Goal: Information Seeking & Learning: Check status

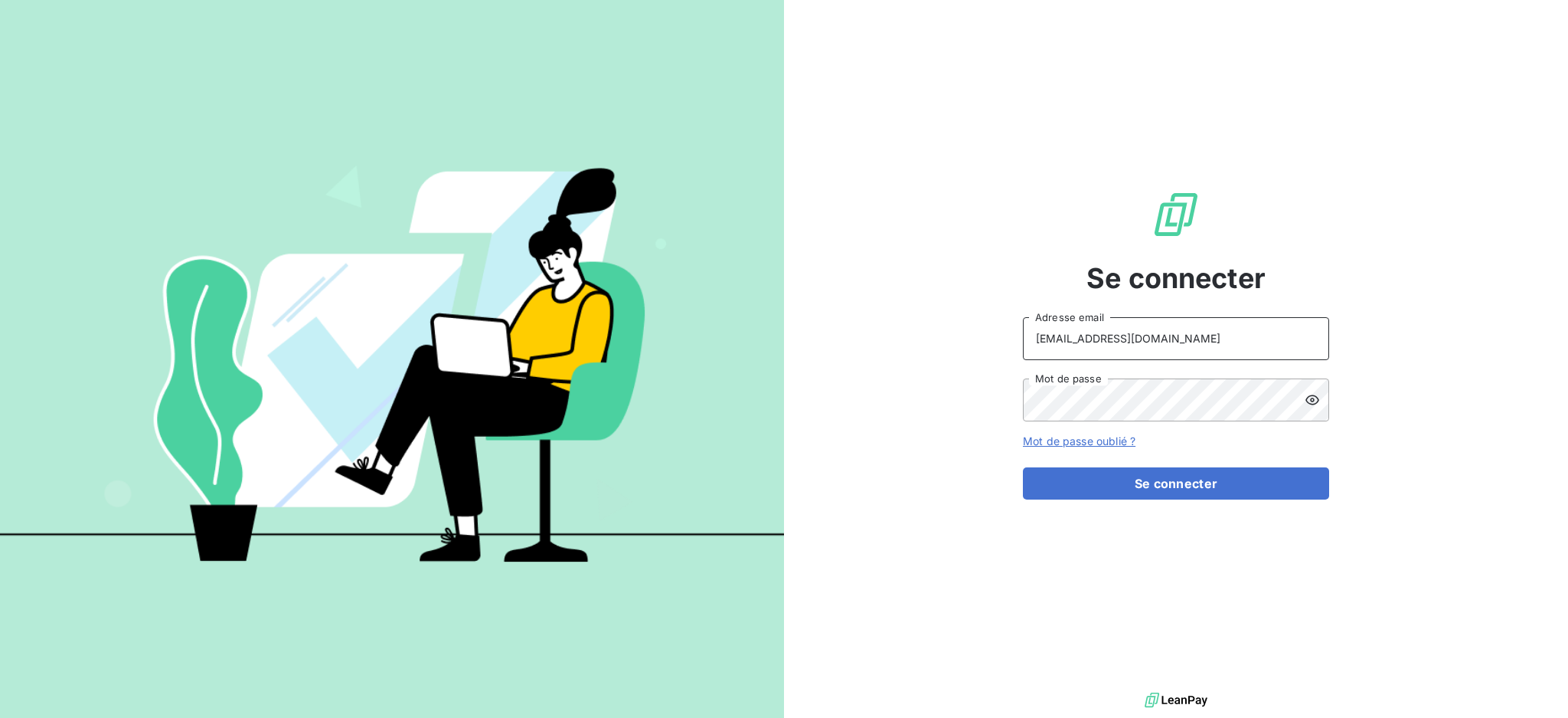
click at [1199, 335] on input "[EMAIL_ADDRESS][DOMAIN_NAME]" at bounding box center [1176, 338] width 306 height 43
type input "[EMAIL_ADDRESS][DOMAIN_NAME]"
click at [1164, 480] on button "Se connecter" at bounding box center [1176, 482] width 306 height 32
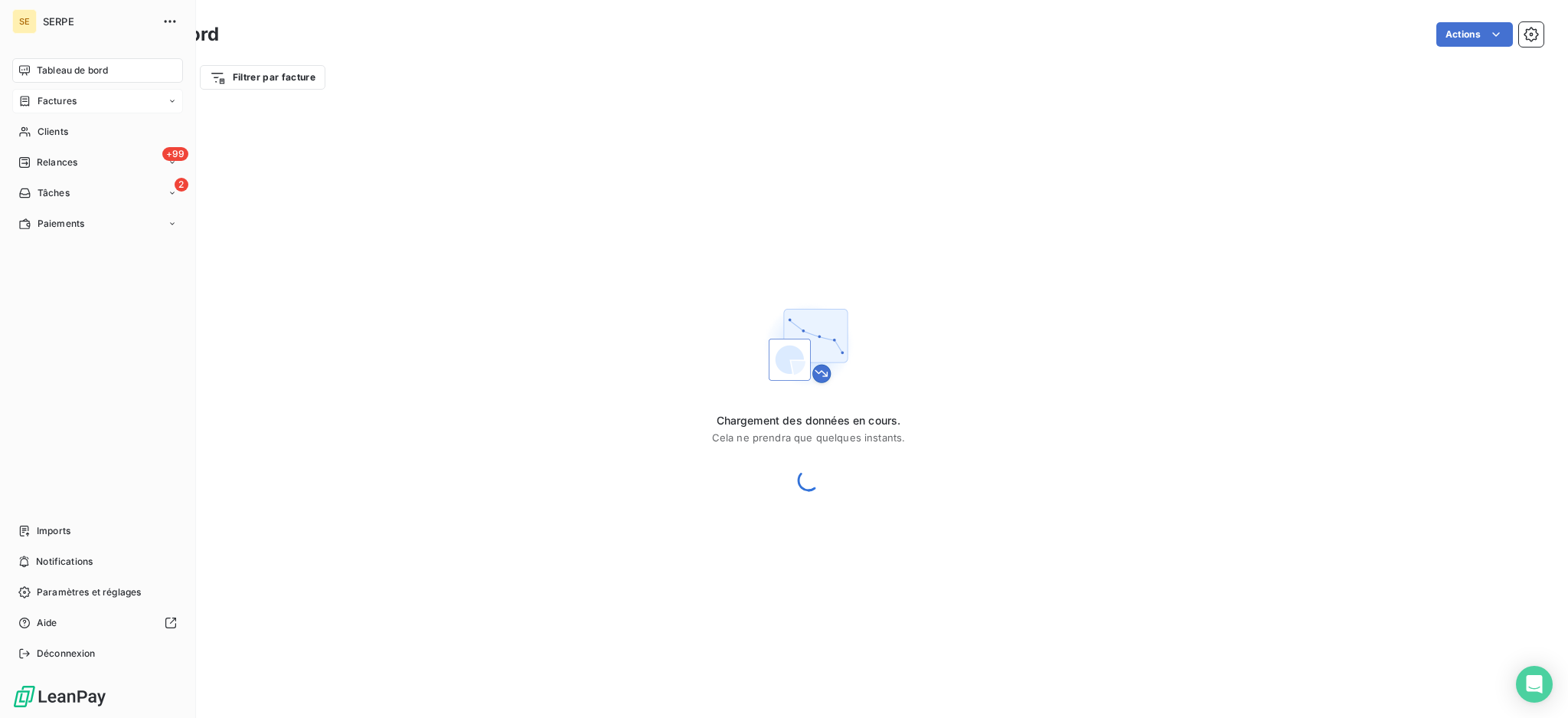
click at [47, 102] on span "Factures" at bounding box center [56, 101] width 39 height 14
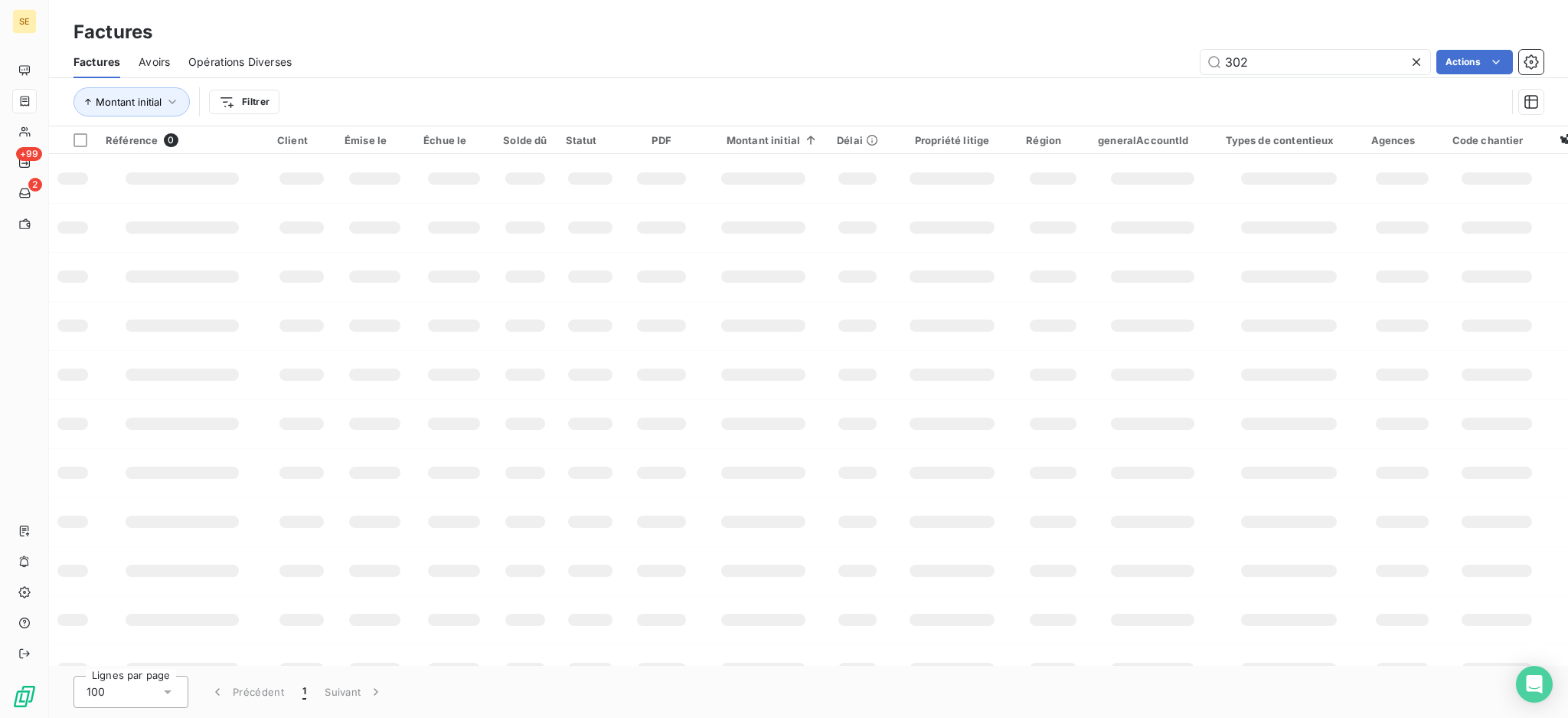
drag, startPoint x: 1263, startPoint y: 58, endPoint x: 1076, endPoint y: 23, distance: 190.2
click at [1086, 24] on div "Factures Factures Avoirs Opérations Diverses 302 Actions Montant initial Filtrer" at bounding box center [808, 63] width 1519 height 126
type input "031-25-08-0659"
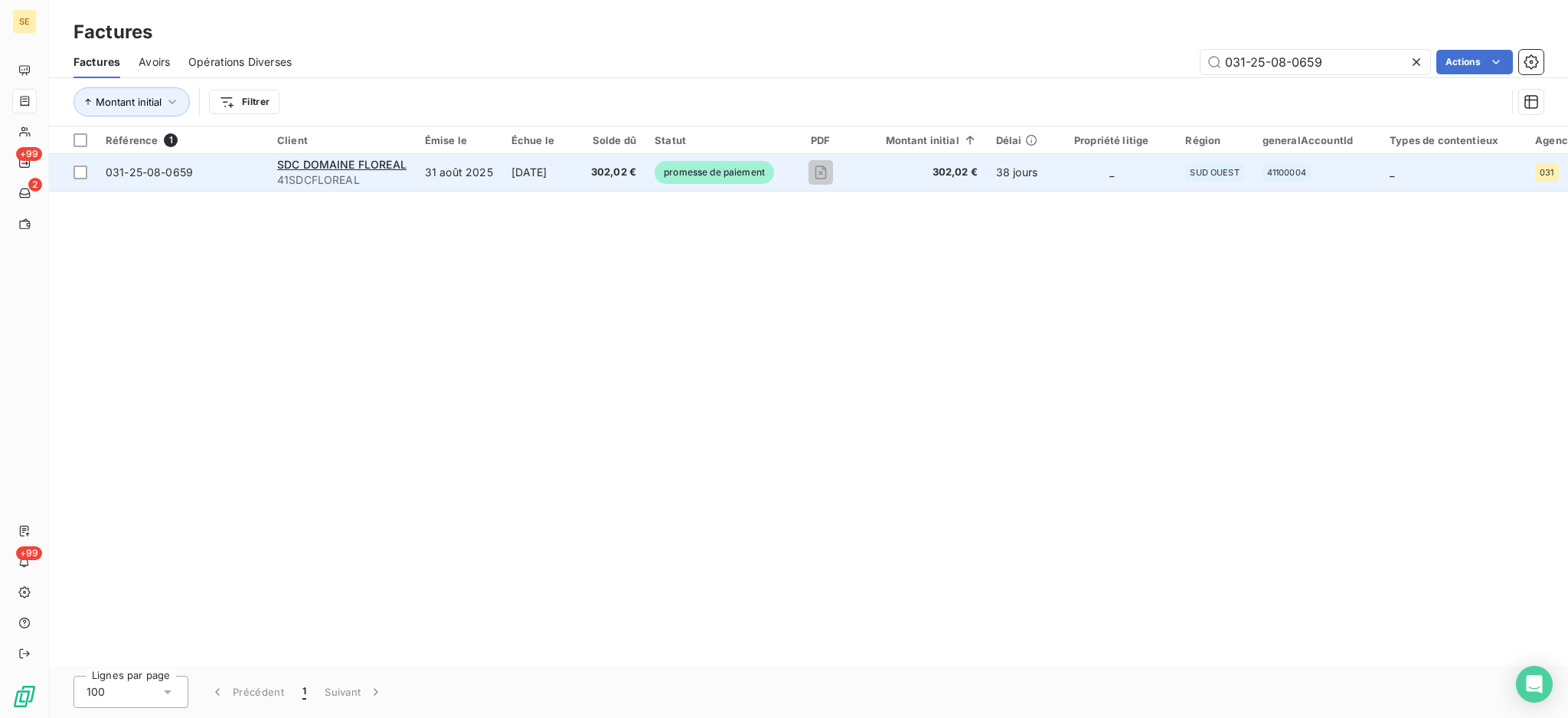
click at [550, 175] on td "[DATE]" at bounding box center [542, 172] width 80 height 37
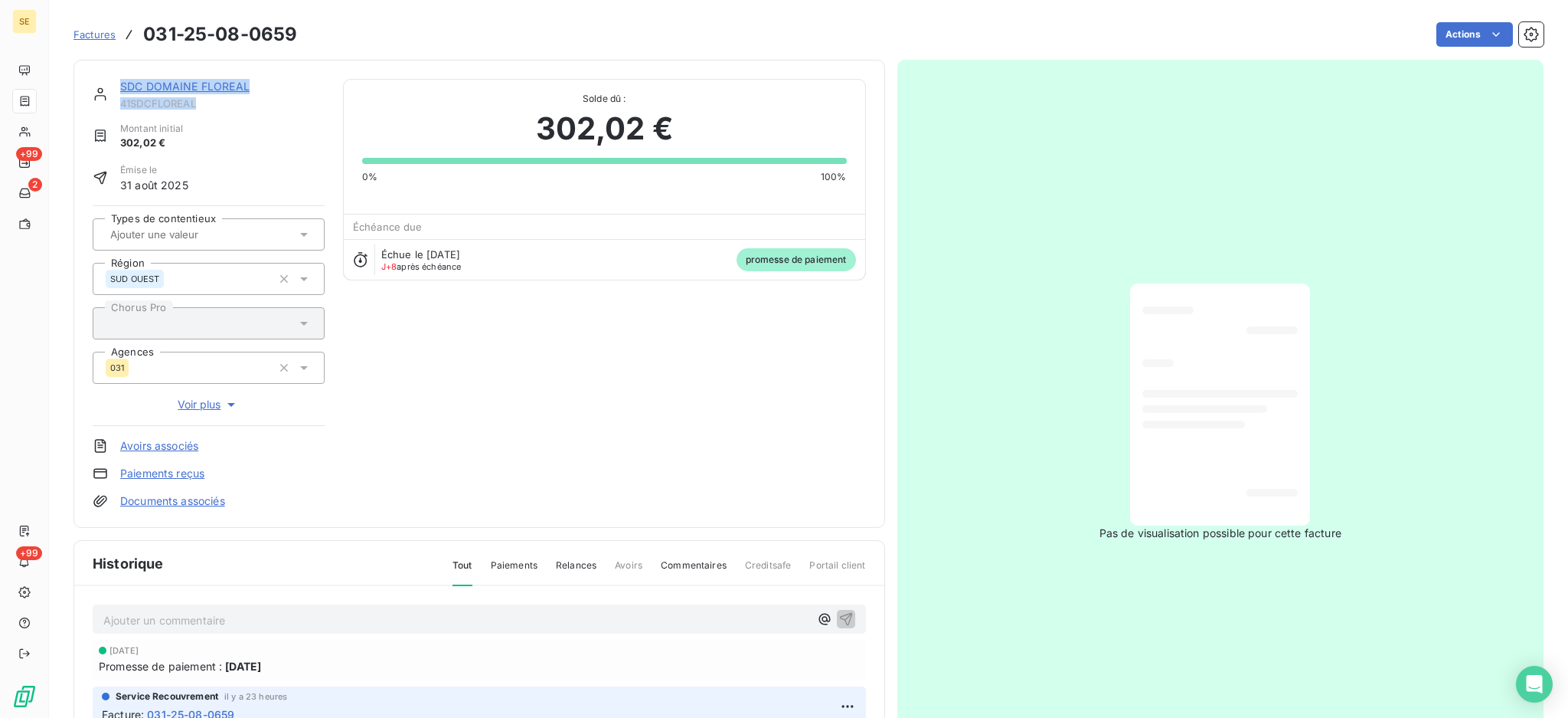
drag, startPoint x: 213, startPoint y: 106, endPoint x: 107, endPoint y: 97, distance: 106.4
click at [107, 97] on div "SDC DOMAINE FLOREAL 41SDCFLOREAL" at bounding box center [208, 94] width 232 height 31
click at [682, 454] on div "SDC DOMAINE FLOREAL 41SDCFLOREAL Montant initial 302,02 € Émise le [DATE] Types…" at bounding box center [479, 294] width 773 height 430
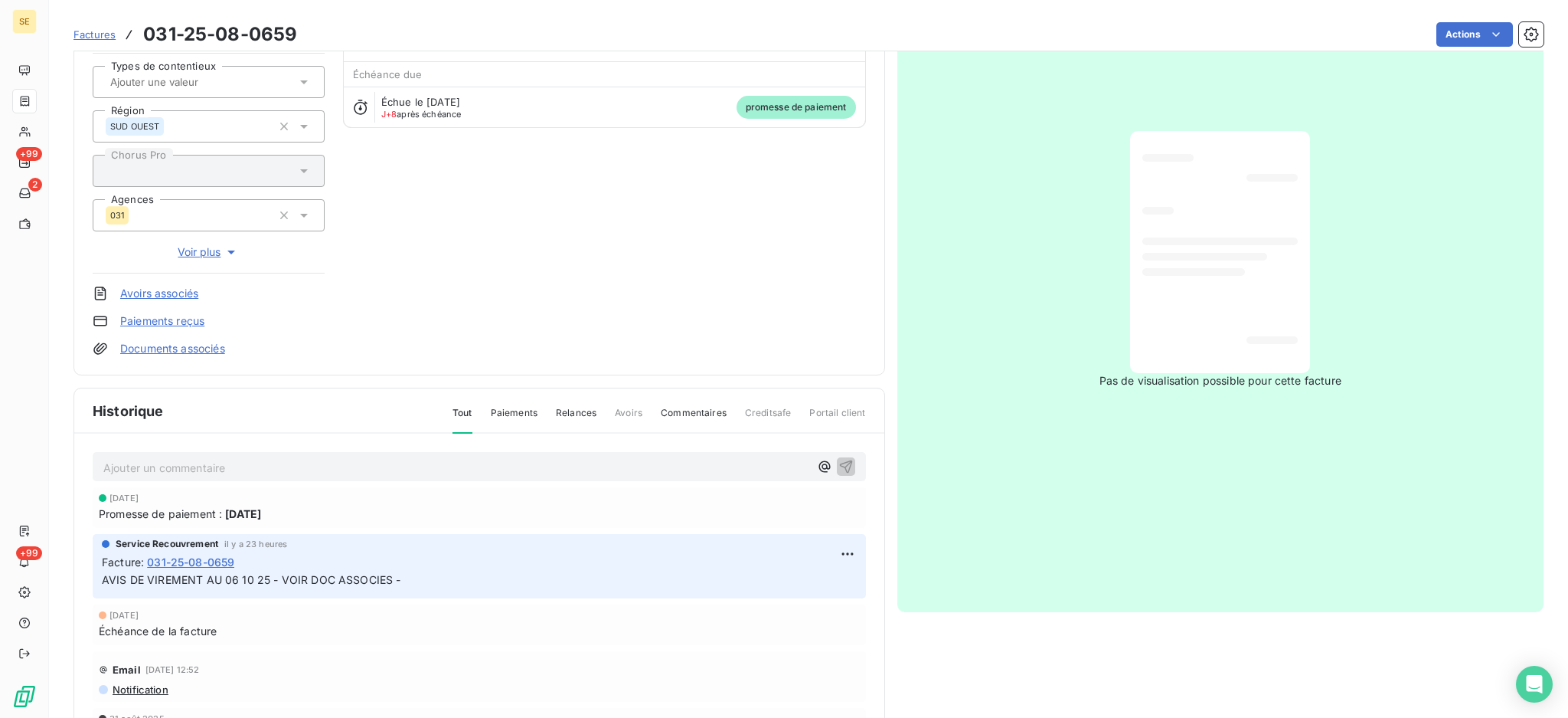
scroll to position [203, 0]
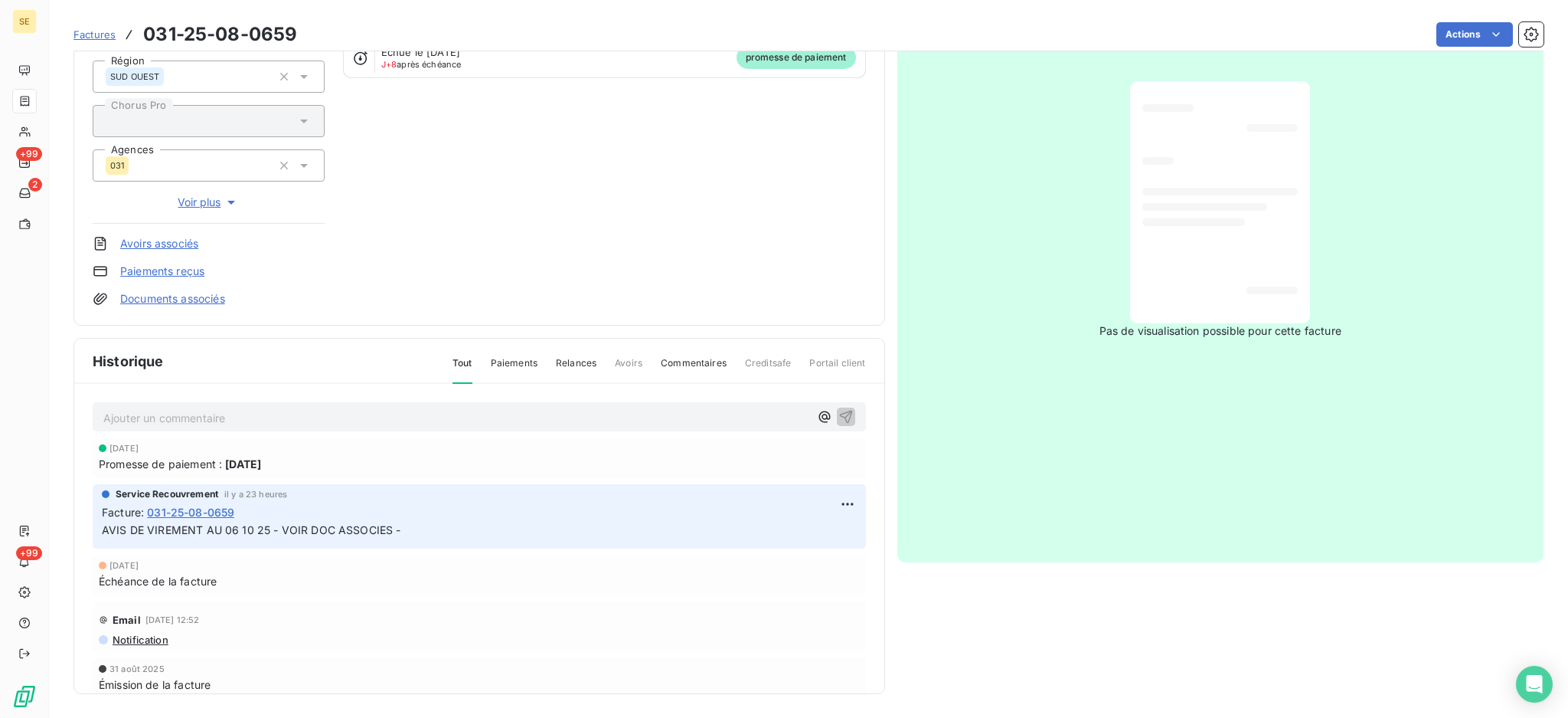
click at [169, 299] on link "Documents associés" at bounding box center [173, 298] width 105 height 15
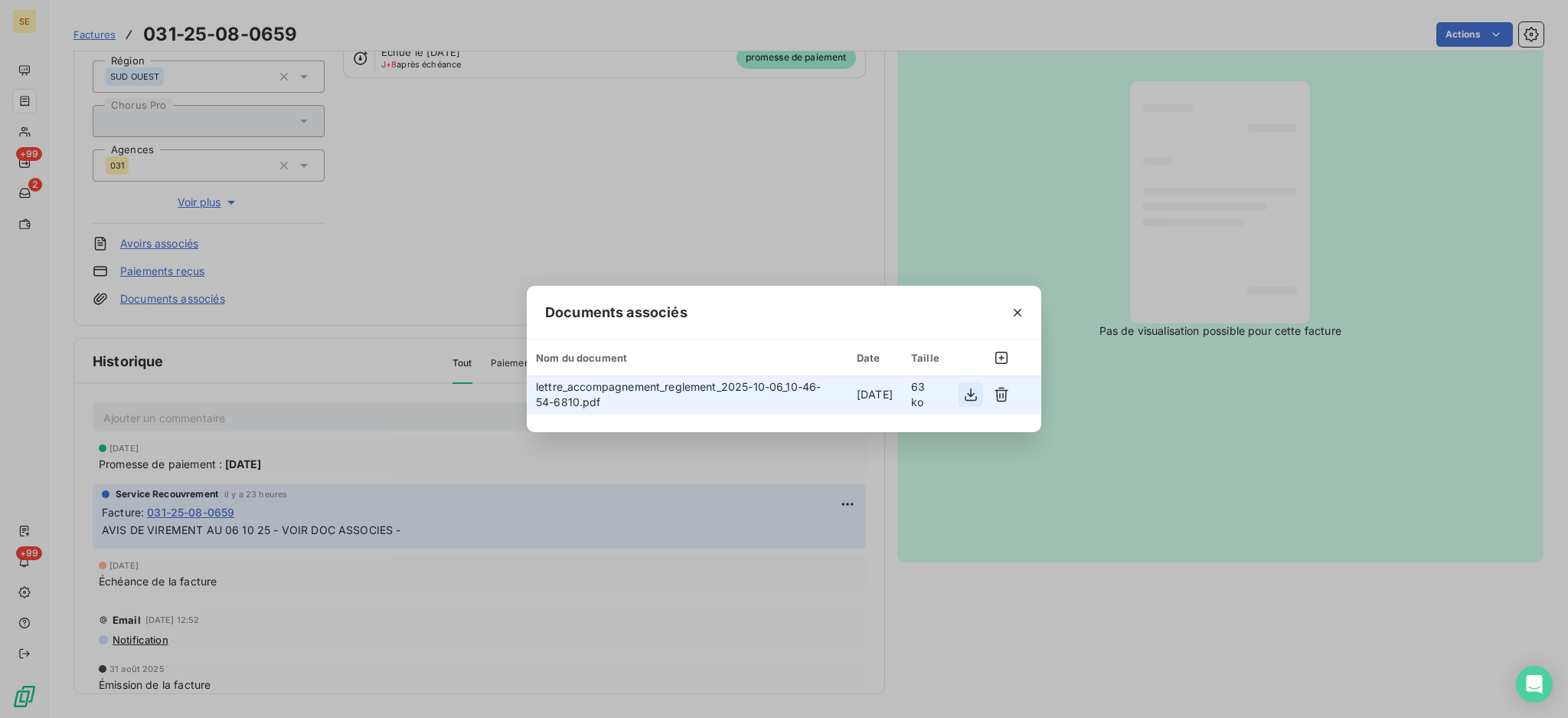
click at [970, 395] on icon "button" at bounding box center [971, 394] width 13 height 13
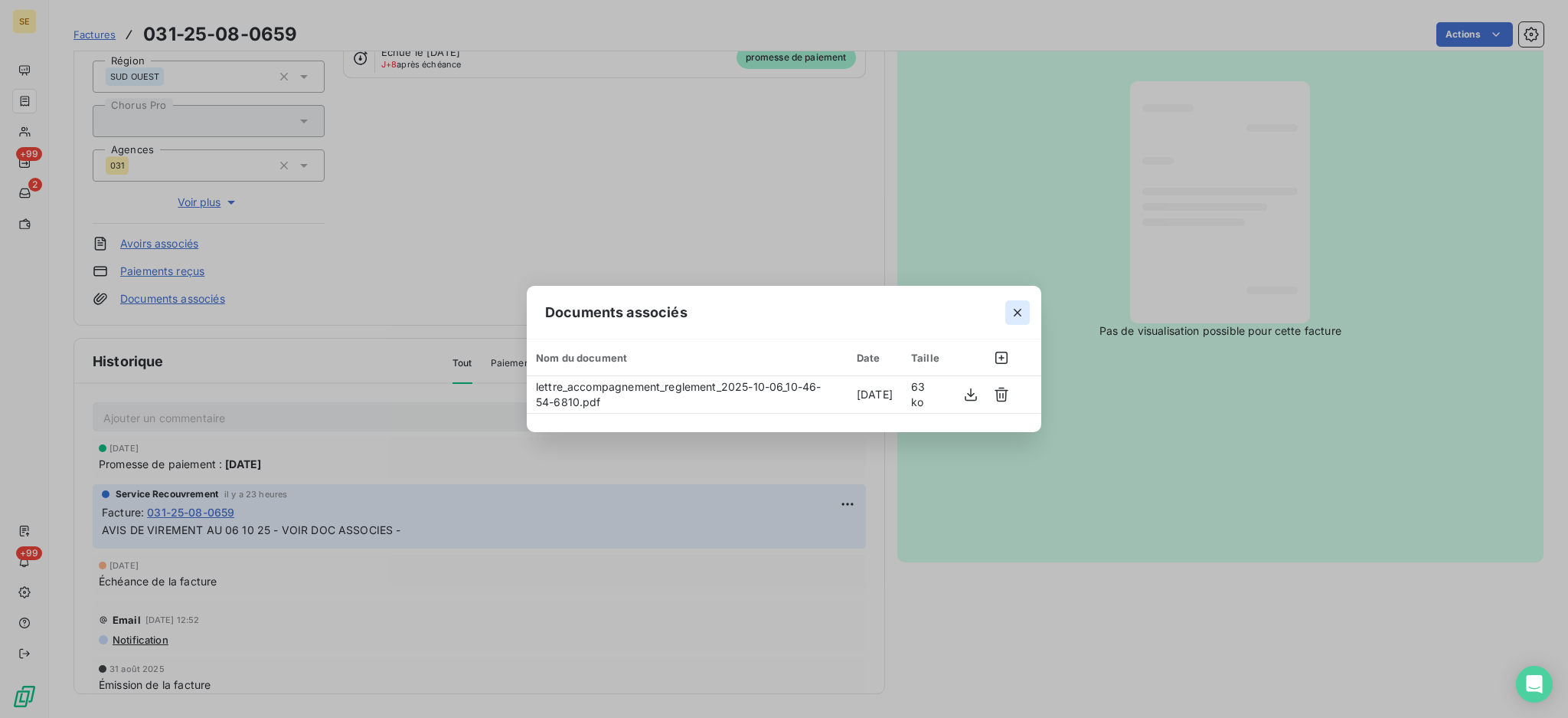
click at [1025, 316] on button "button" at bounding box center [1017, 312] width 24 height 24
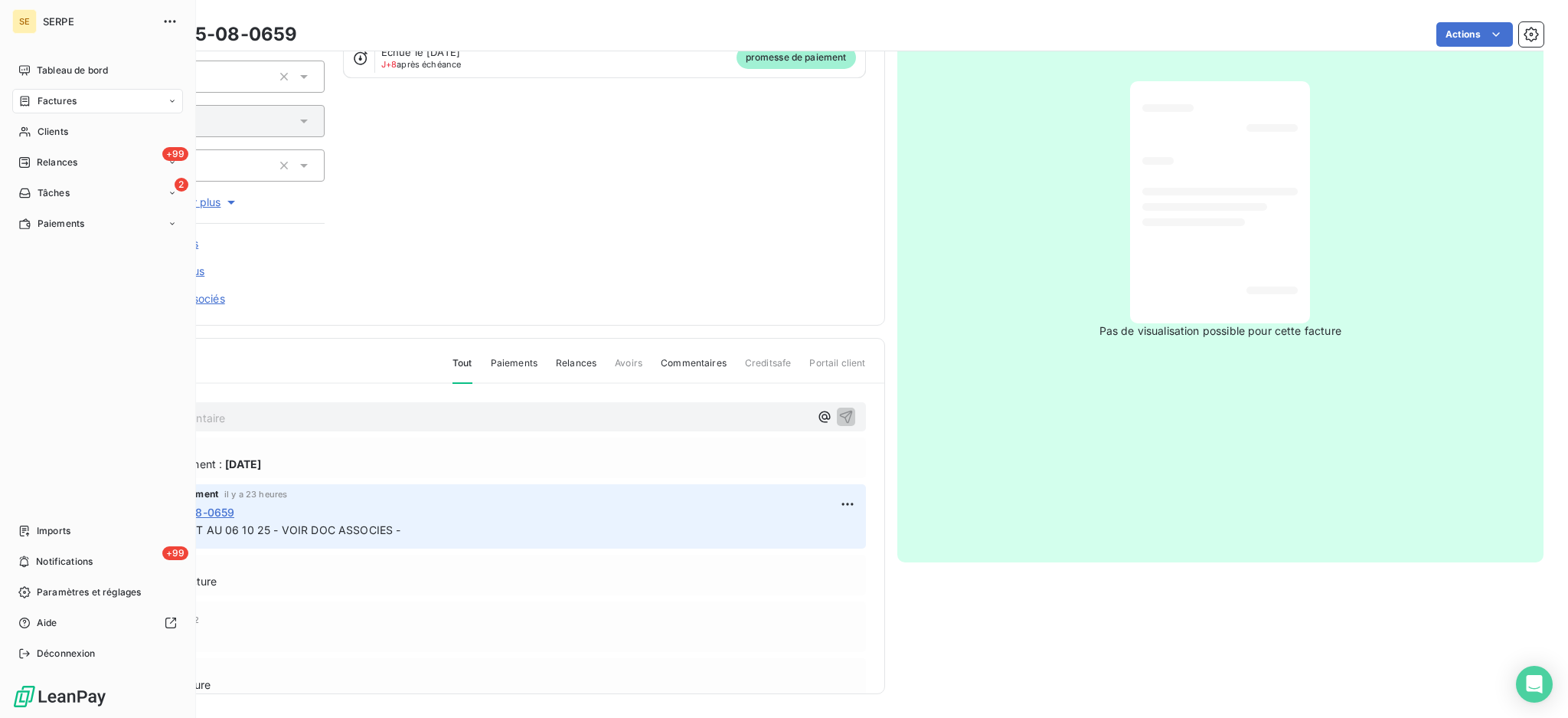
click at [50, 106] on span "Factures" at bounding box center [56, 101] width 39 height 14
click at [59, 106] on span "Factures" at bounding box center [56, 101] width 39 height 14
click at [43, 128] on span "Factures" at bounding box center [56, 131] width 39 height 14
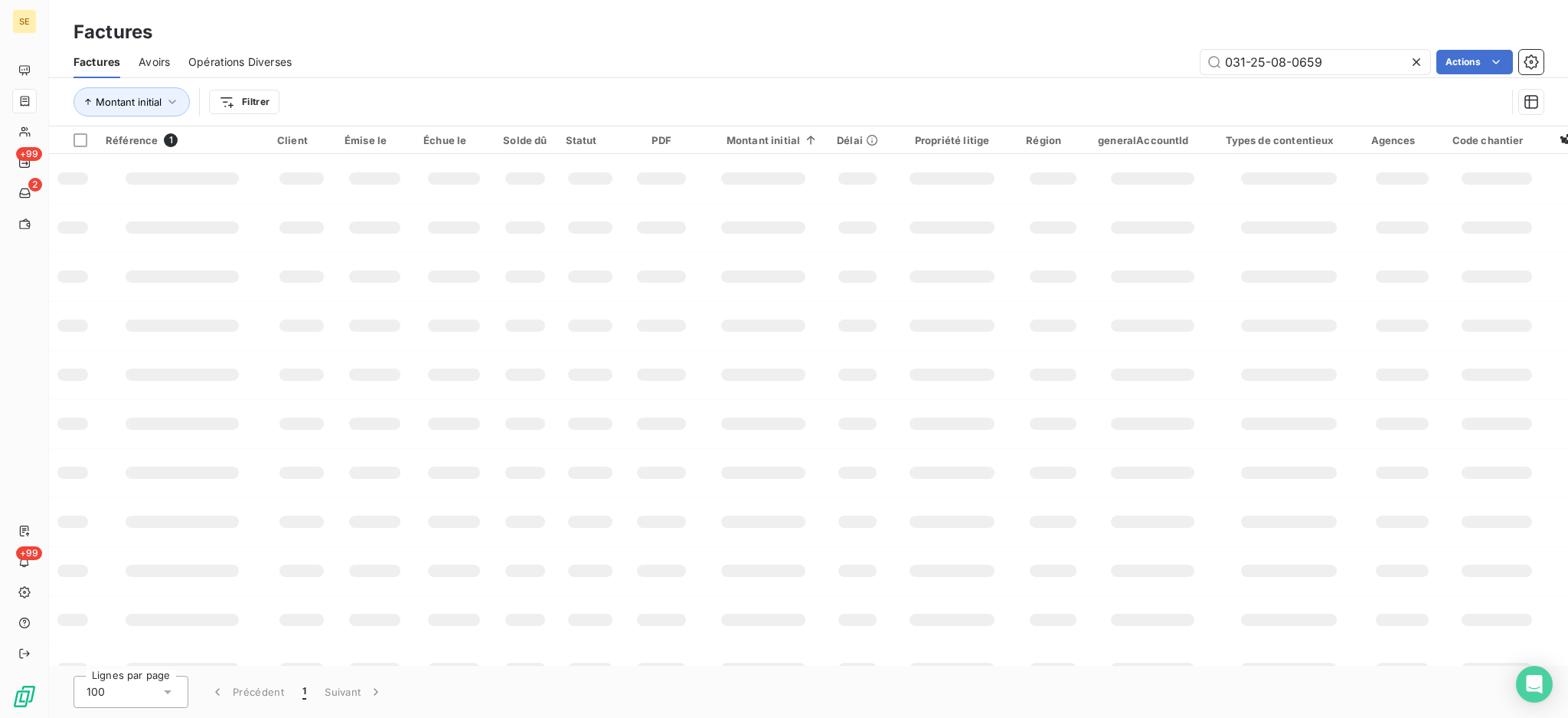
drag, startPoint x: 1377, startPoint y: 62, endPoint x: 877, endPoint y: 13, distance: 502.4
click at [1085, 31] on div "Factures Factures Avoirs Opérations Diverses 031-25-08-0659 Actions Montant ini…" at bounding box center [808, 63] width 1519 height 126
type input "144"
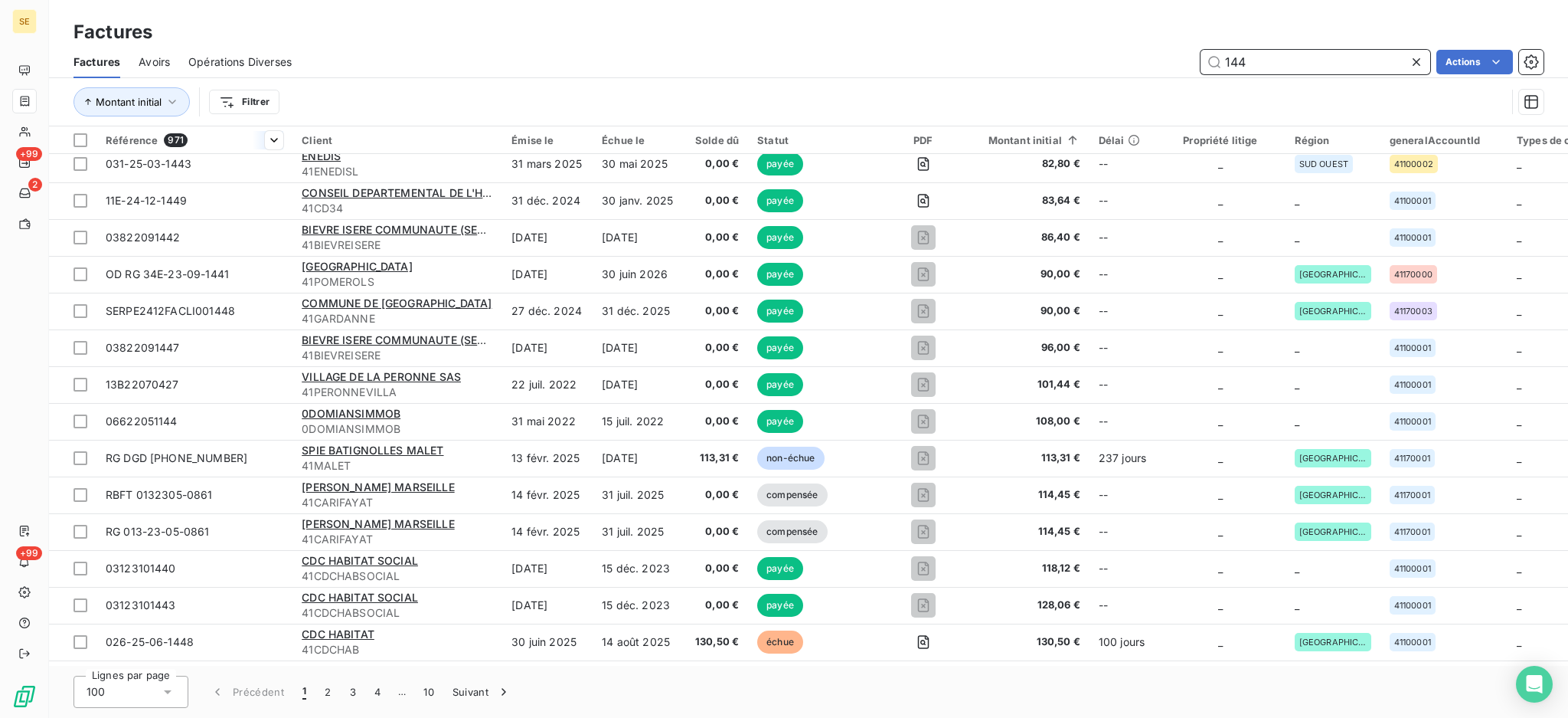
scroll to position [1226, 0]
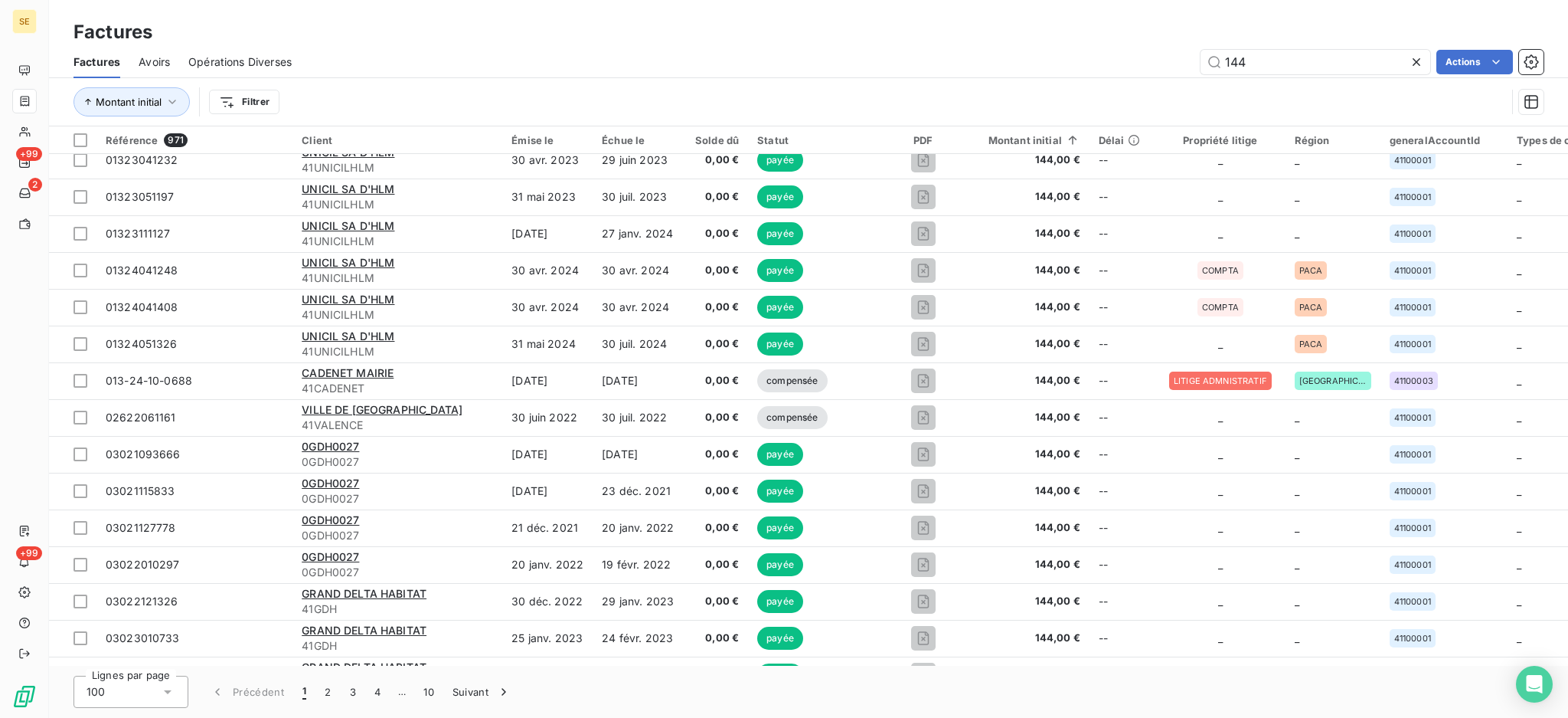
click at [244, 96] on html "SE +99 2 +99 Factures Factures Avoirs Opérations Diverses 144 Actions Montant i…" at bounding box center [784, 359] width 1568 height 718
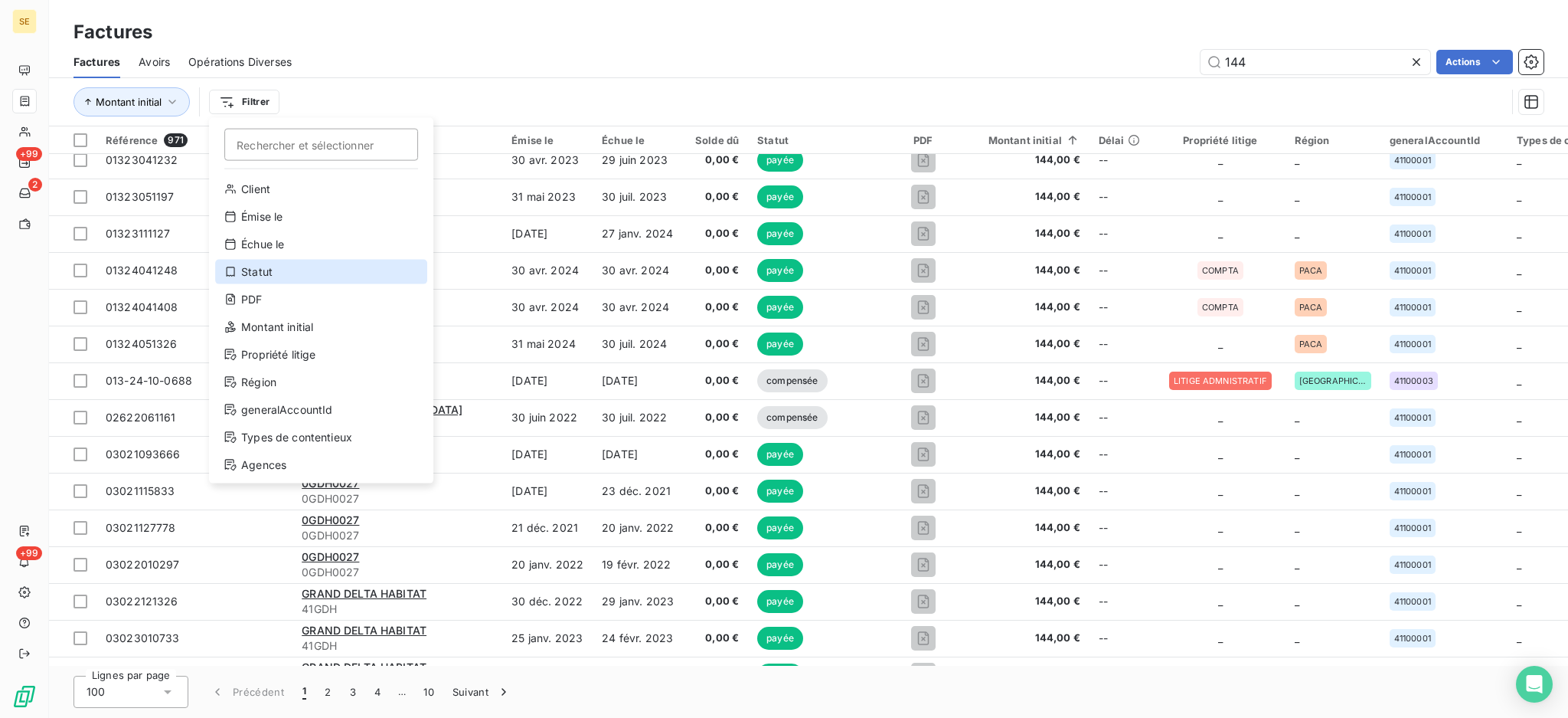
click at [290, 274] on div "Statut" at bounding box center [321, 271] width 212 height 24
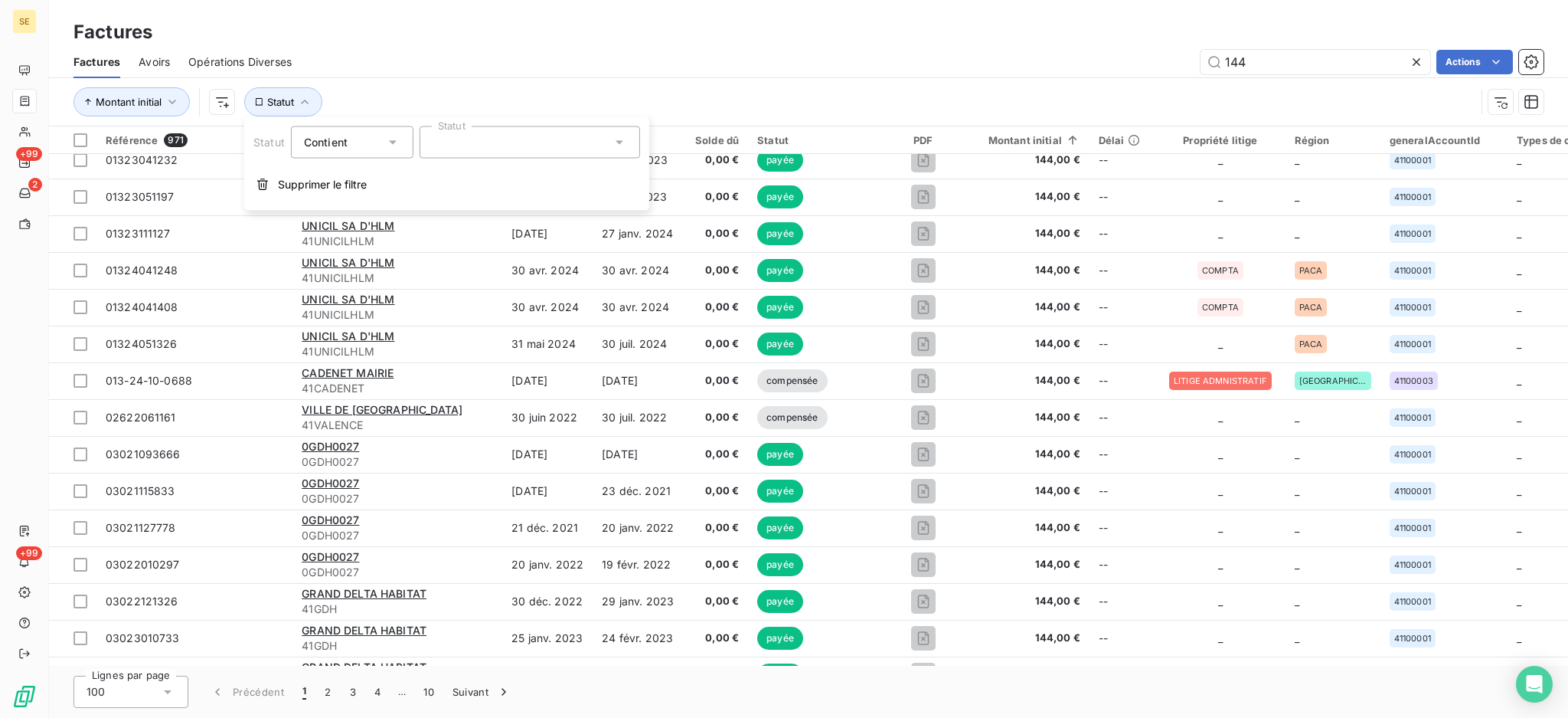
click at [387, 144] on icon at bounding box center [392, 142] width 15 height 15
click at [373, 200] on span "Ne contient pas" at bounding box center [363, 206] width 82 height 13
click at [619, 141] on icon at bounding box center [619, 142] width 15 height 15
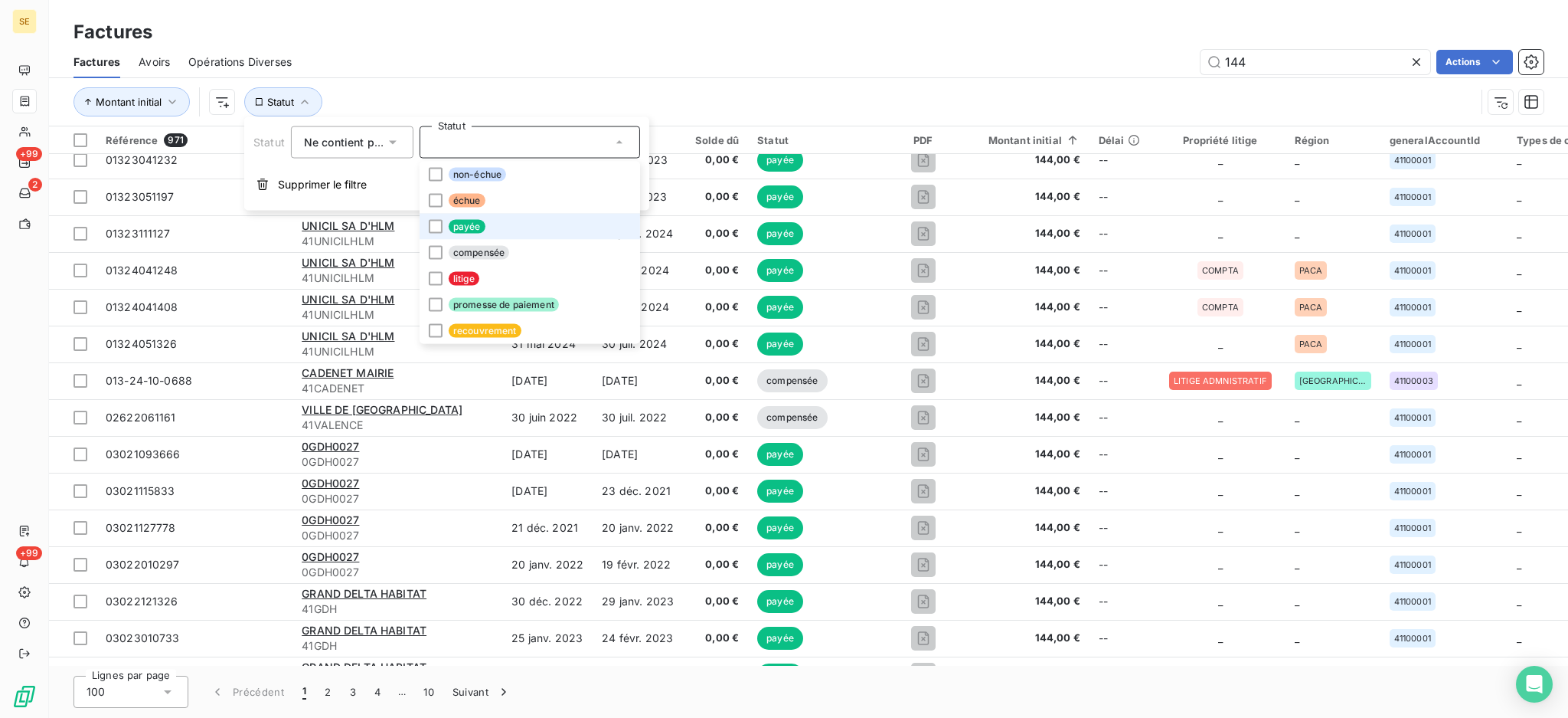
click at [564, 219] on li "payée" at bounding box center [529, 227] width 220 height 26
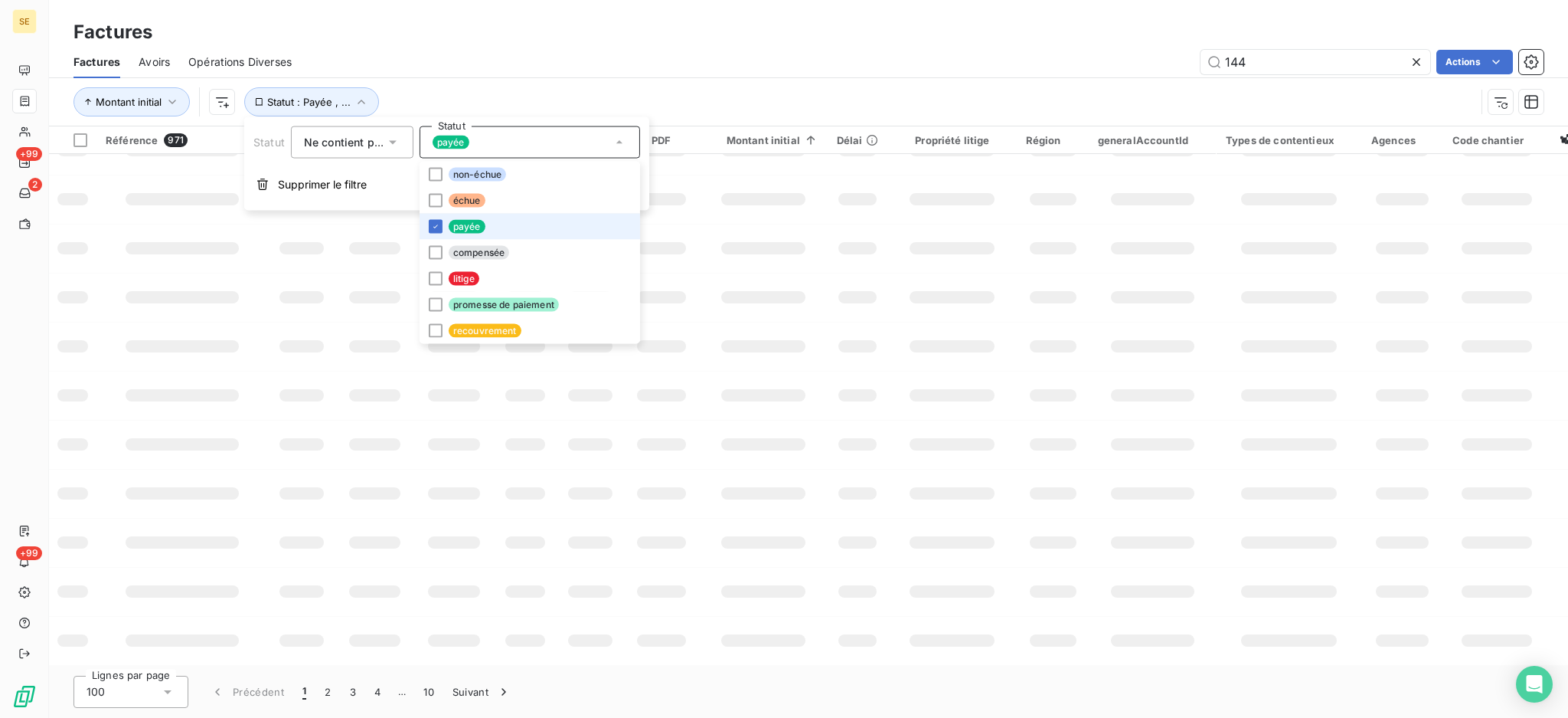
scroll to position [229, 0]
click at [572, 70] on div "144 Actions" at bounding box center [926, 62] width 1234 height 24
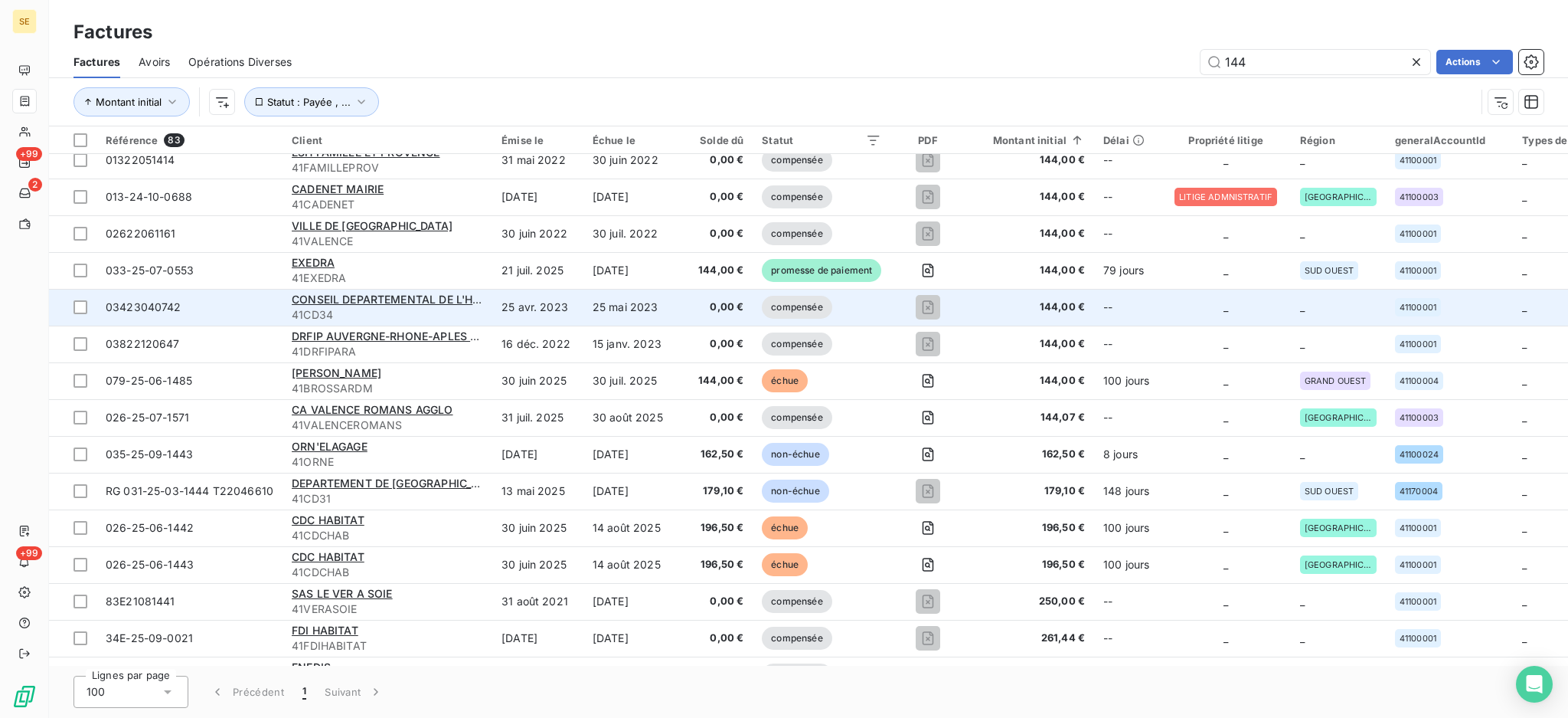
scroll to position [204, 0]
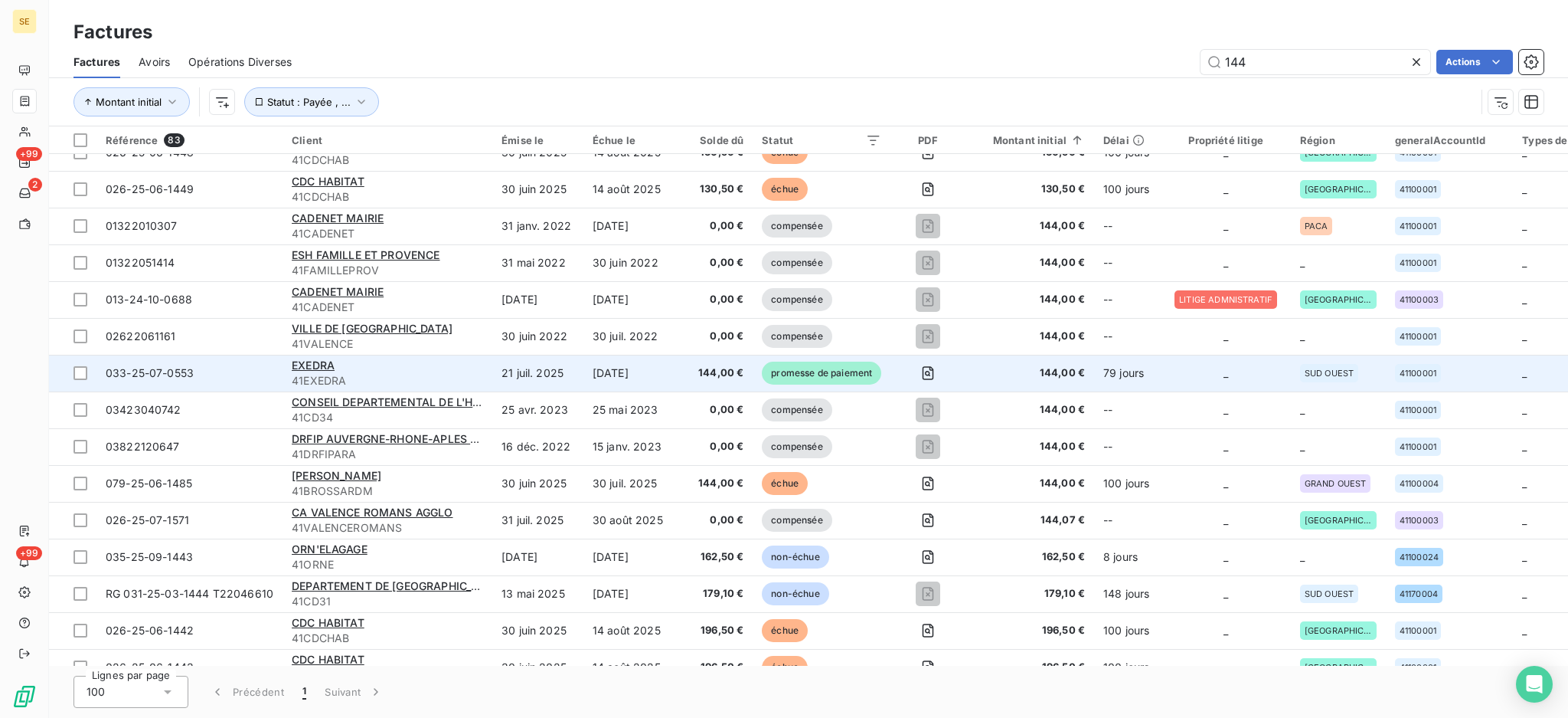
click at [466, 371] on div "EXEDRA" at bounding box center [387, 365] width 191 height 15
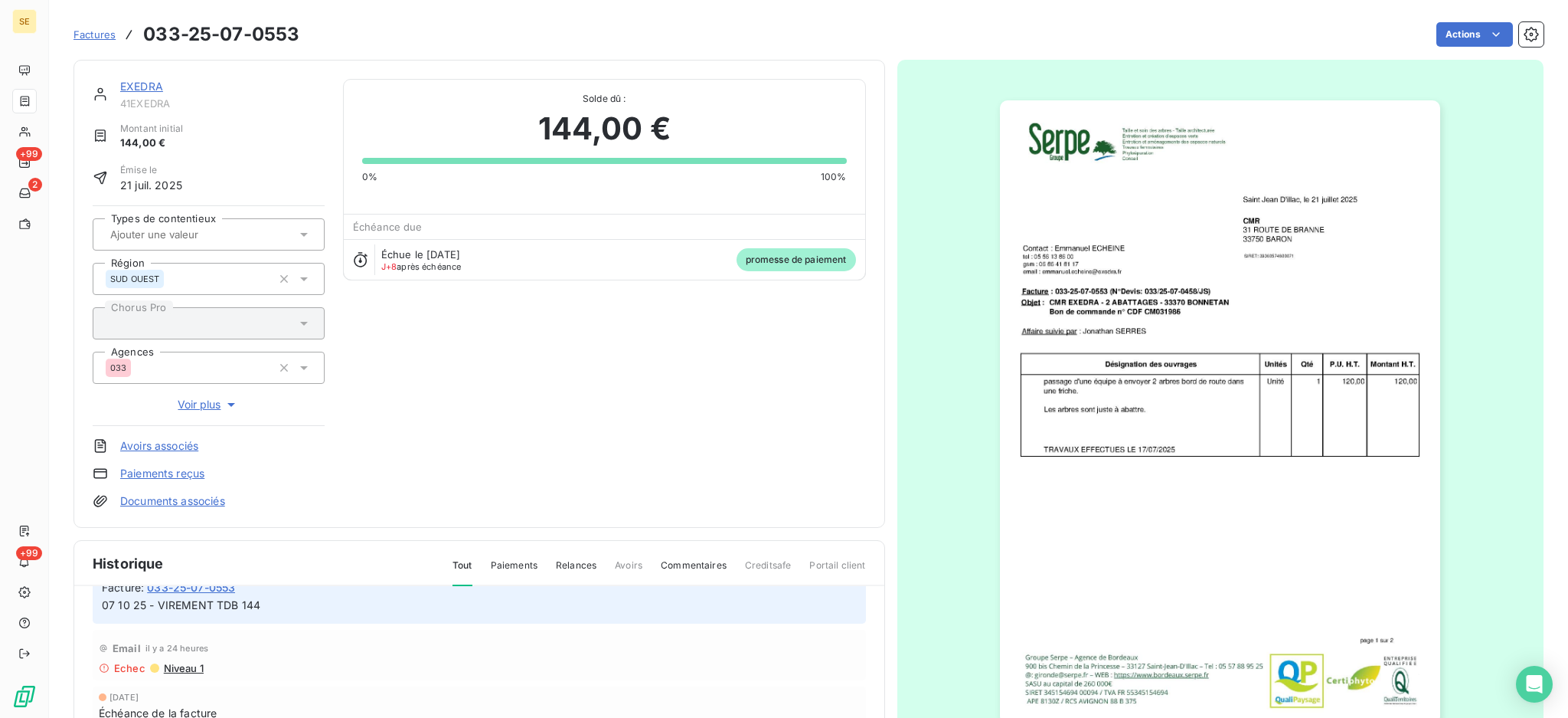
scroll to position [25, 0]
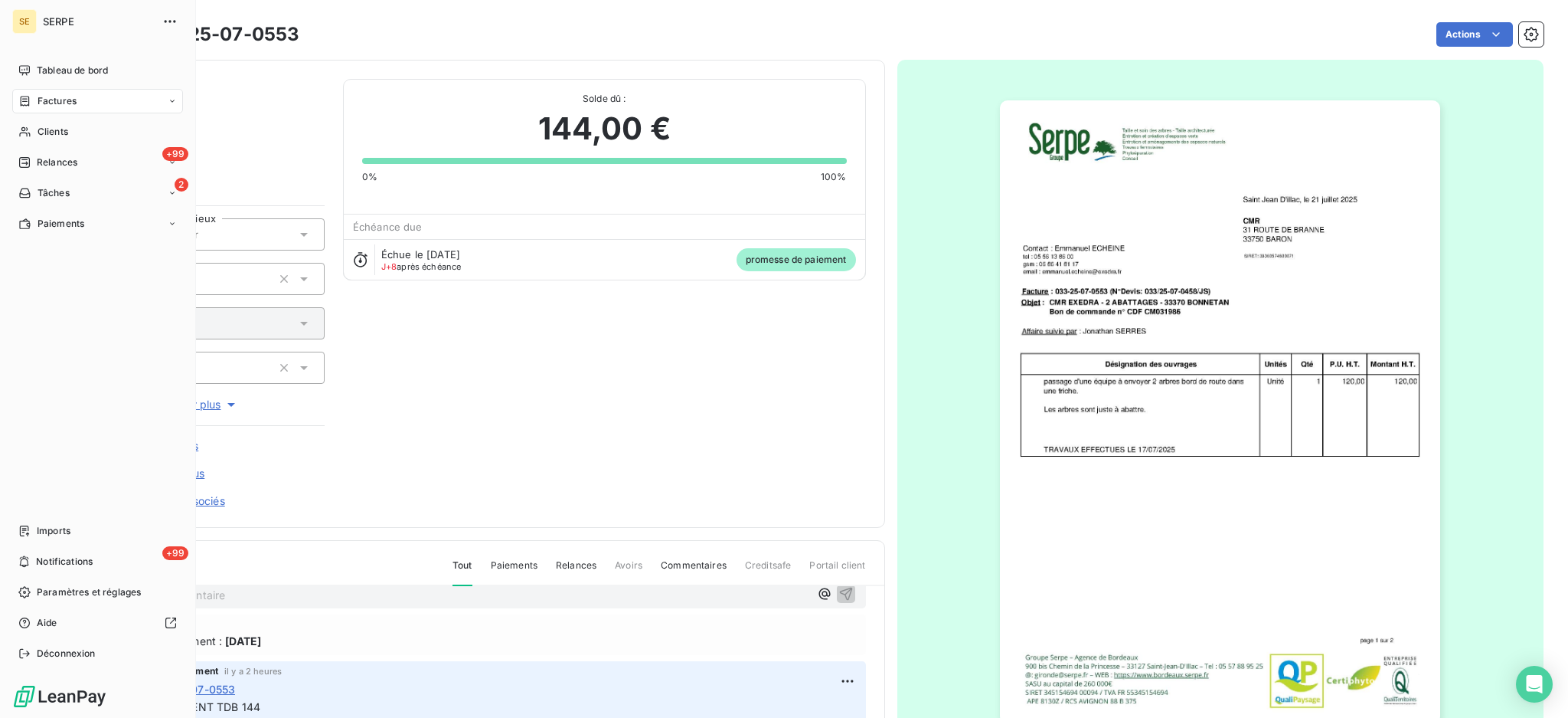
drag, startPoint x: 63, startPoint y: 106, endPoint x: 264, endPoint y: 96, distance: 201.2
click at [63, 105] on span "Factures" at bounding box center [56, 101] width 39 height 14
click at [63, 102] on span "Factures" at bounding box center [56, 101] width 39 height 14
click at [56, 126] on span "Factures" at bounding box center [56, 131] width 39 height 14
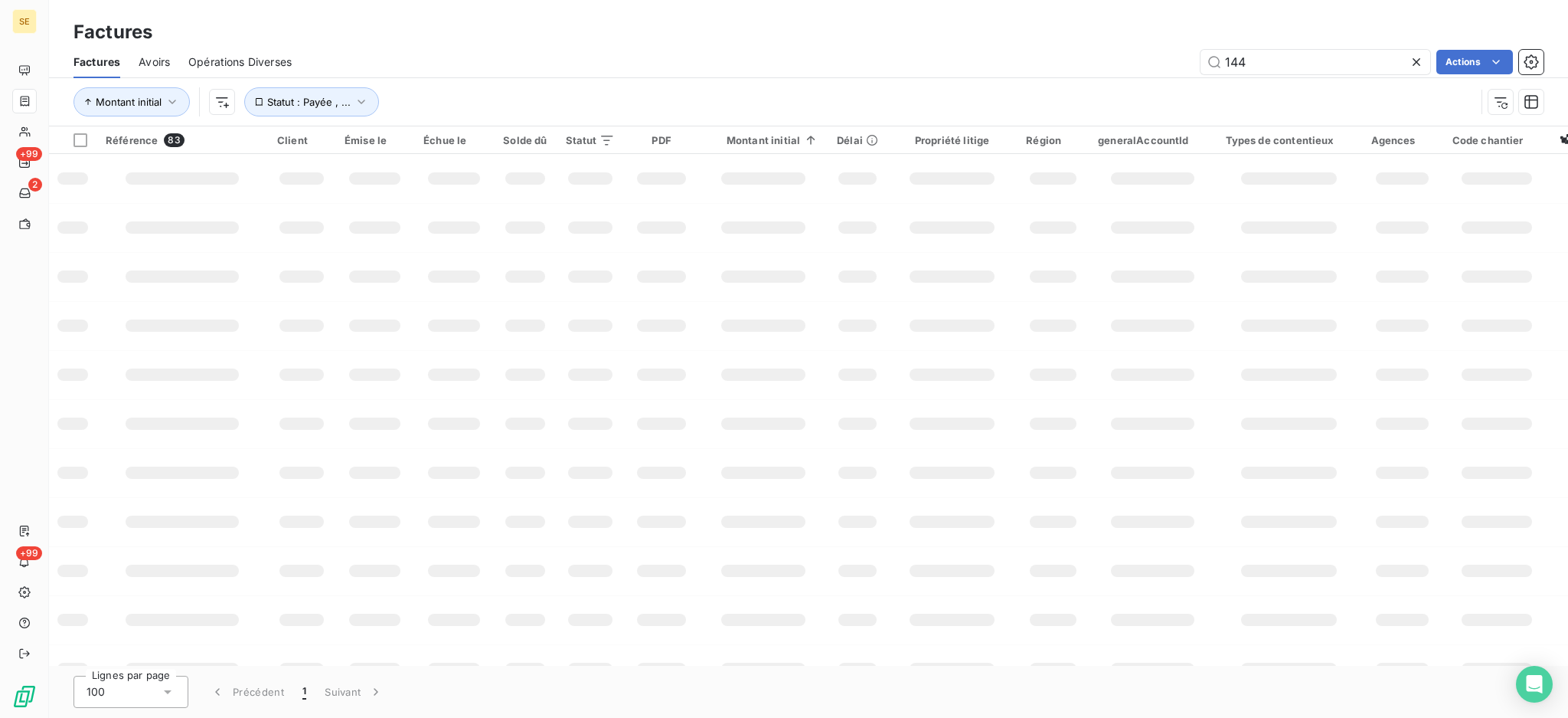
click at [951, 12] on div "Factures Factures Avoirs Opérations Diverses 144 Actions Montant initial Statut…" at bounding box center [808, 63] width 1519 height 126
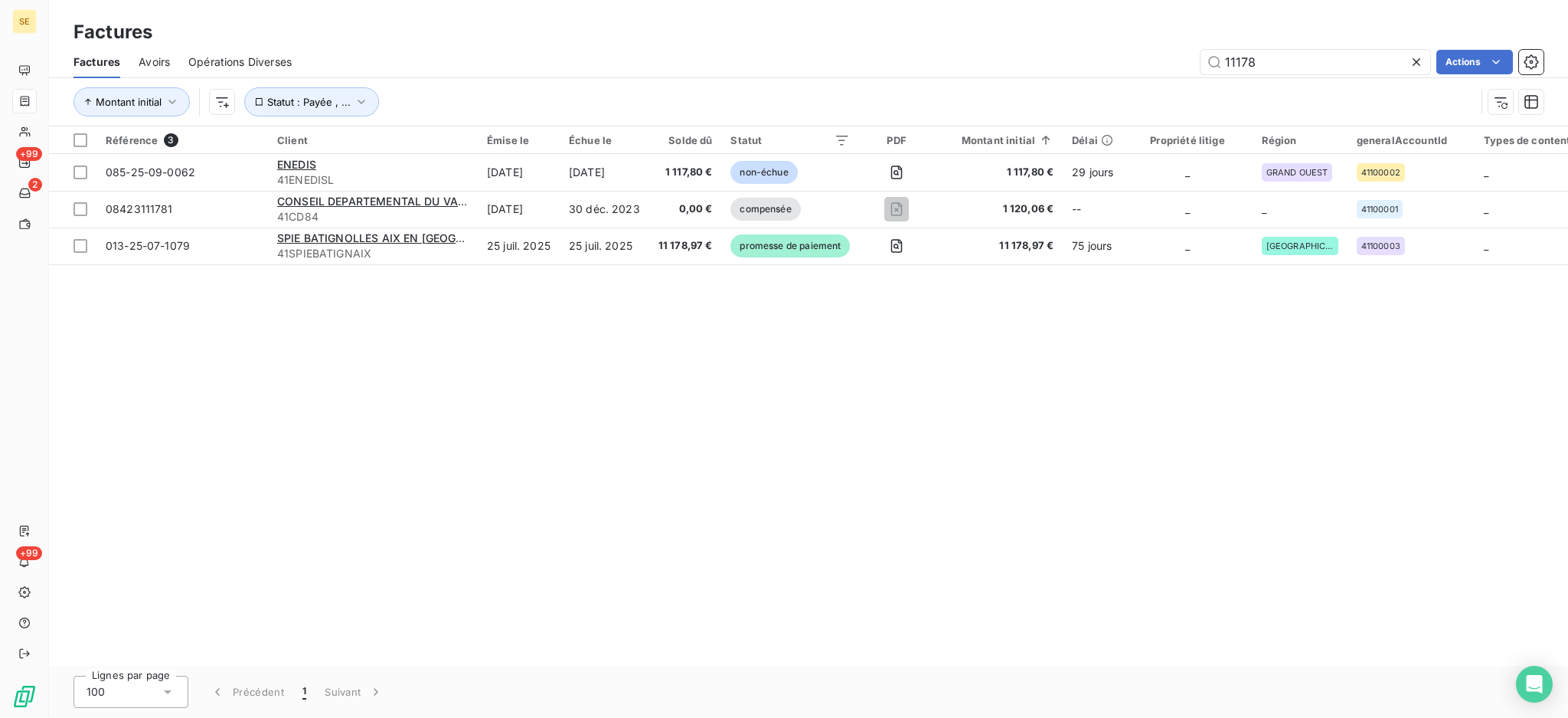
type input "11178"
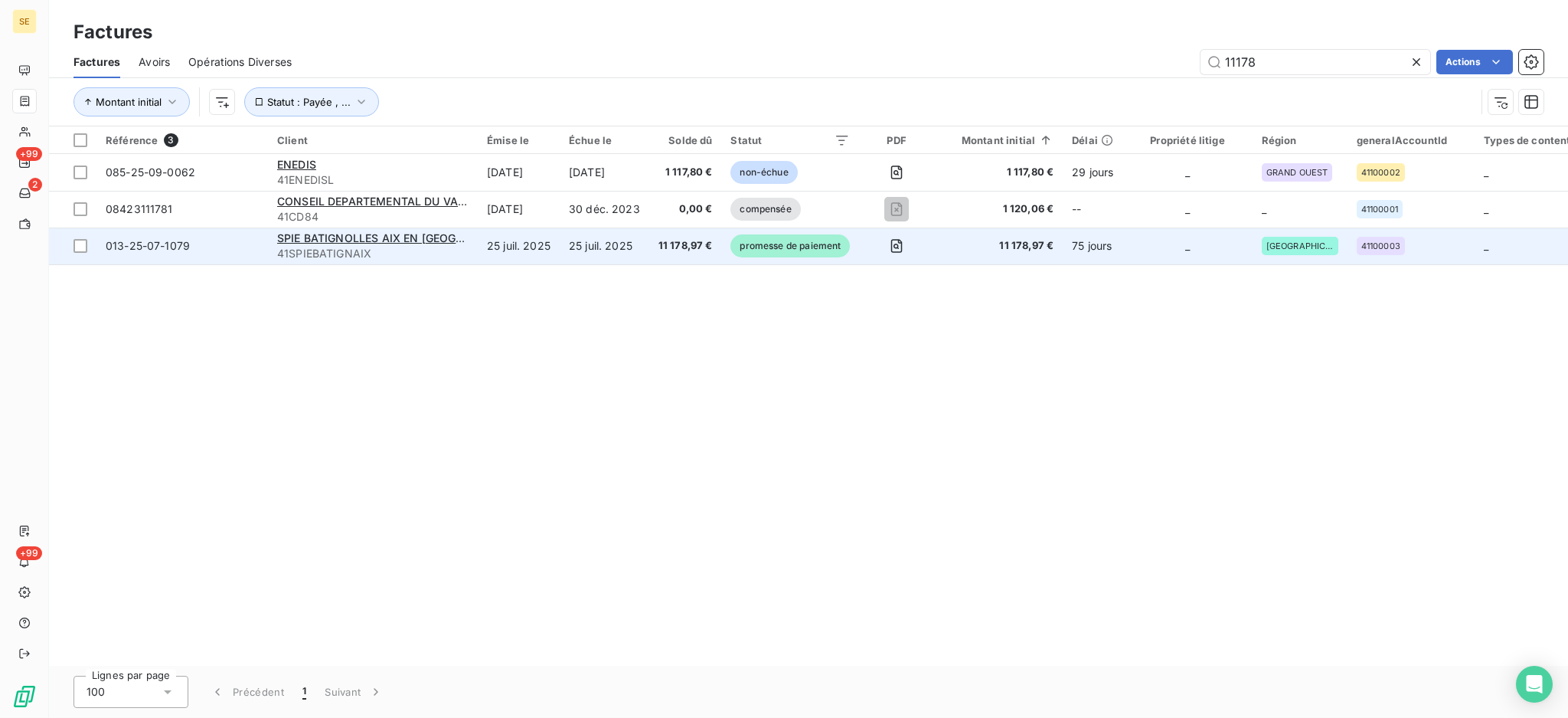
click at [487, 241] on td "25 juil. 2025" at bounding box center [518, 246] width 82 height 37
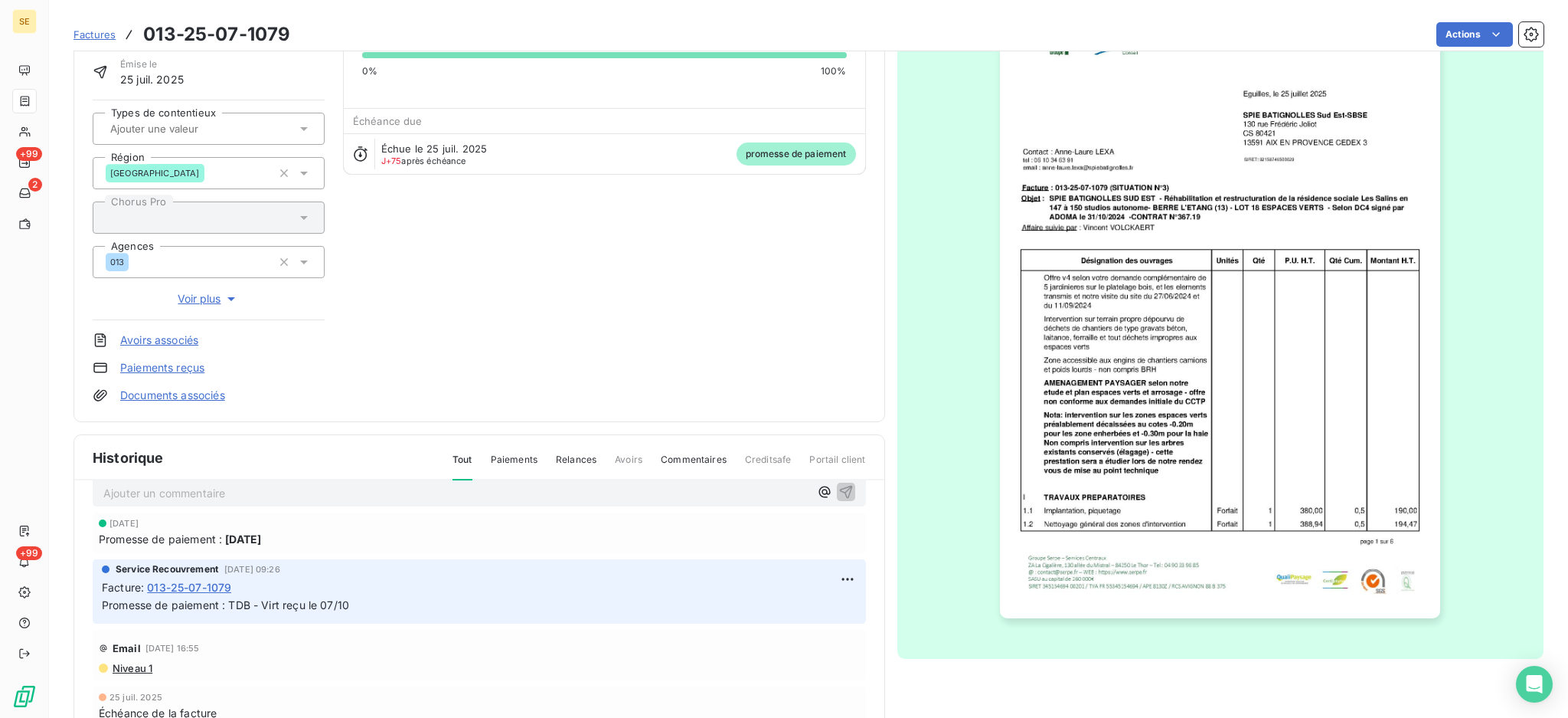
scroll to position [203, 0]
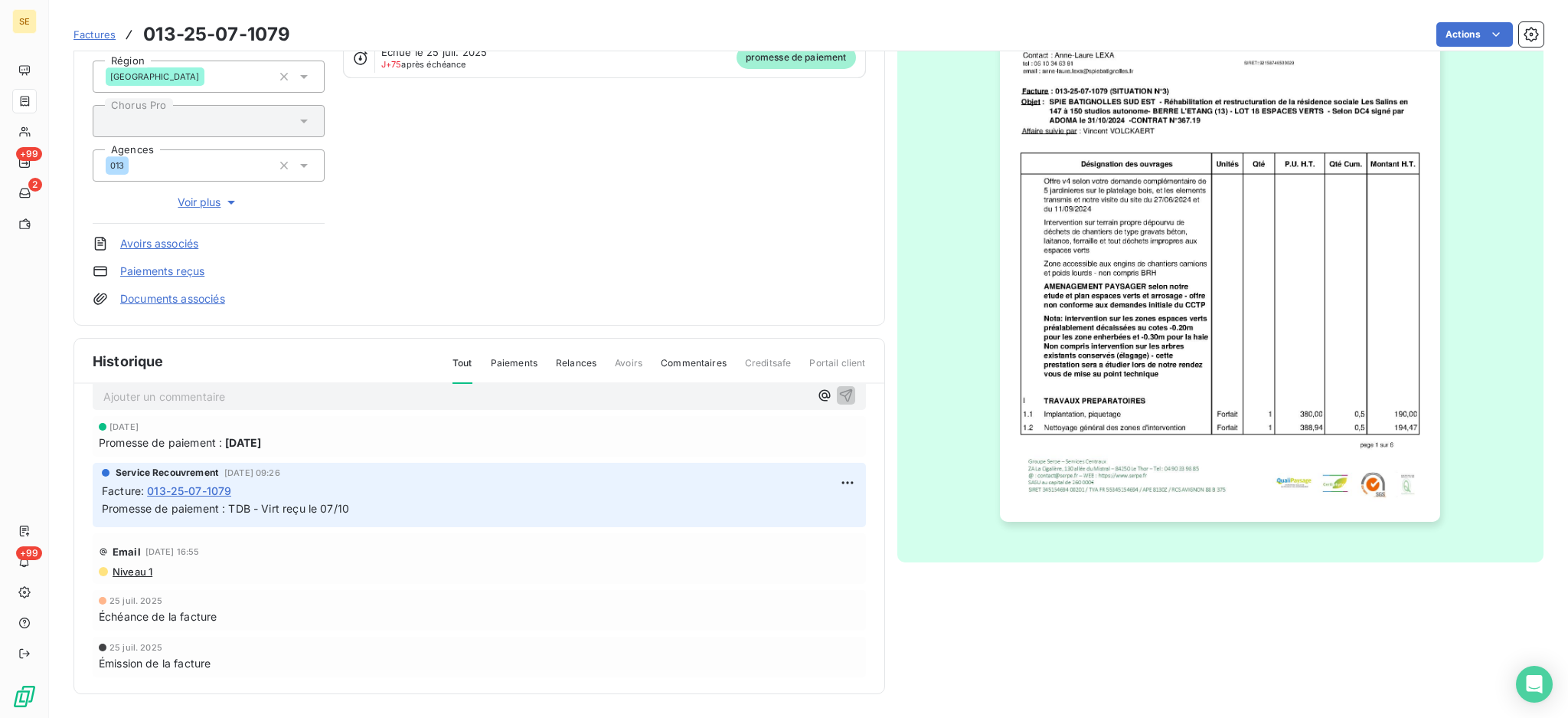
click at [1211, 318] on img "button" at bounding box center [1220, 210] width 440 height 624
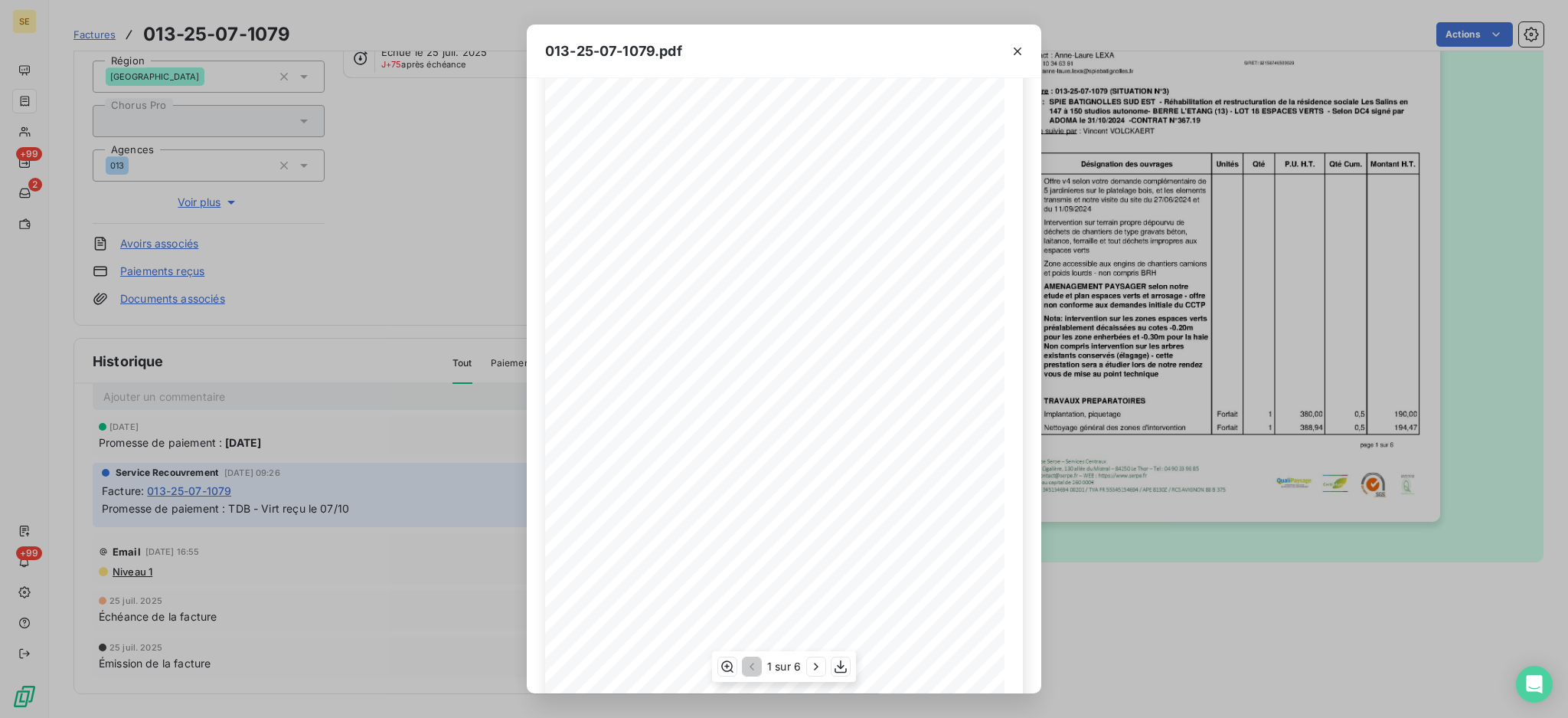
scroll to position [71, 0]
click at [811, 665] on icon "button" at bounding box center [816, 666] width 15 height 15
click at [811, 665] on icon "button" at bounding box center [818, 666] width 15 height 15
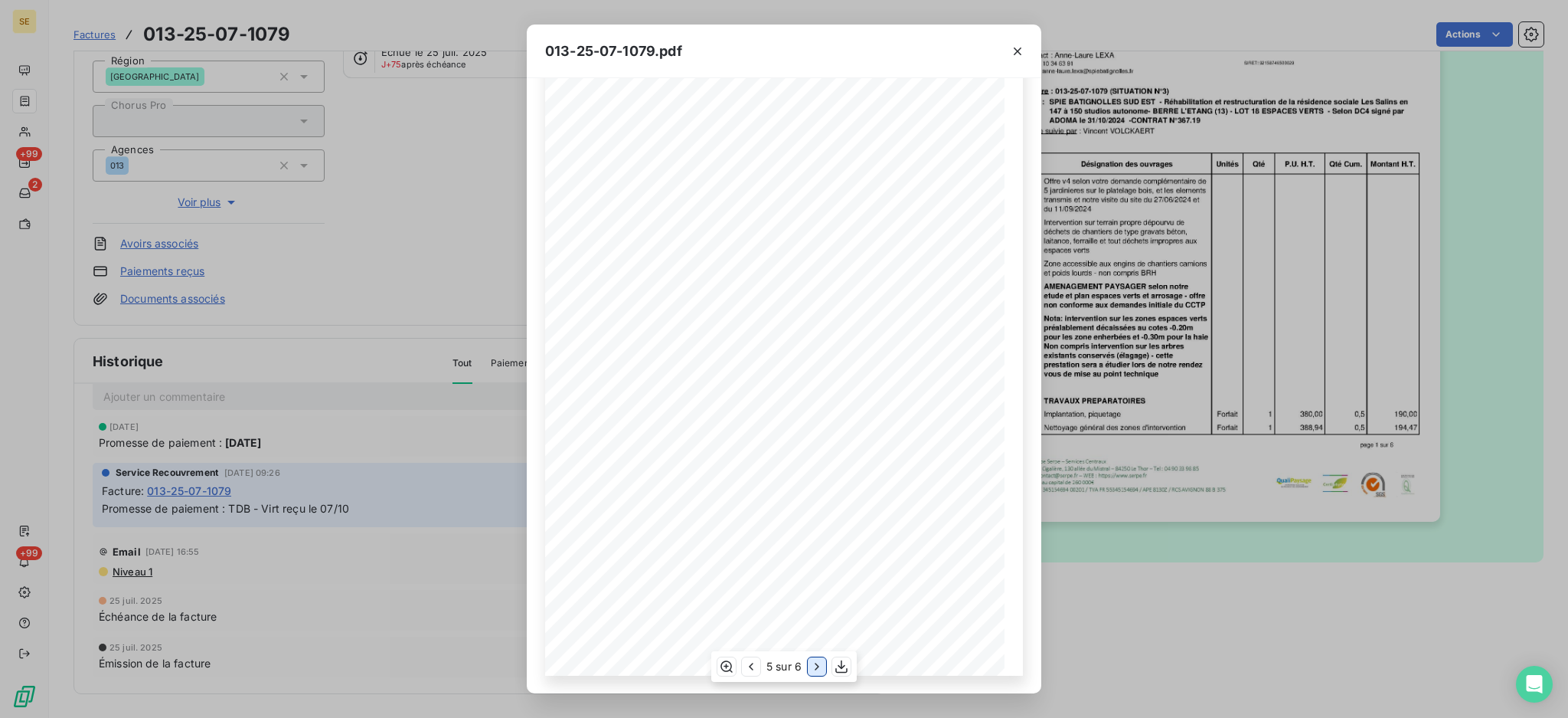
click at [811, 665] on icon "button" at bounding box center [817, 666] width 15 height 15
click at [754, 661] on icon "button" at bounding box center [750, 666] width 15 height 15
click at [814, 670] on icon "button" at bounding box center [817, 666] width 15 height 15
click at [1019, 47] on icon "button" at bounding box center [1017, 51] width 15 height 15
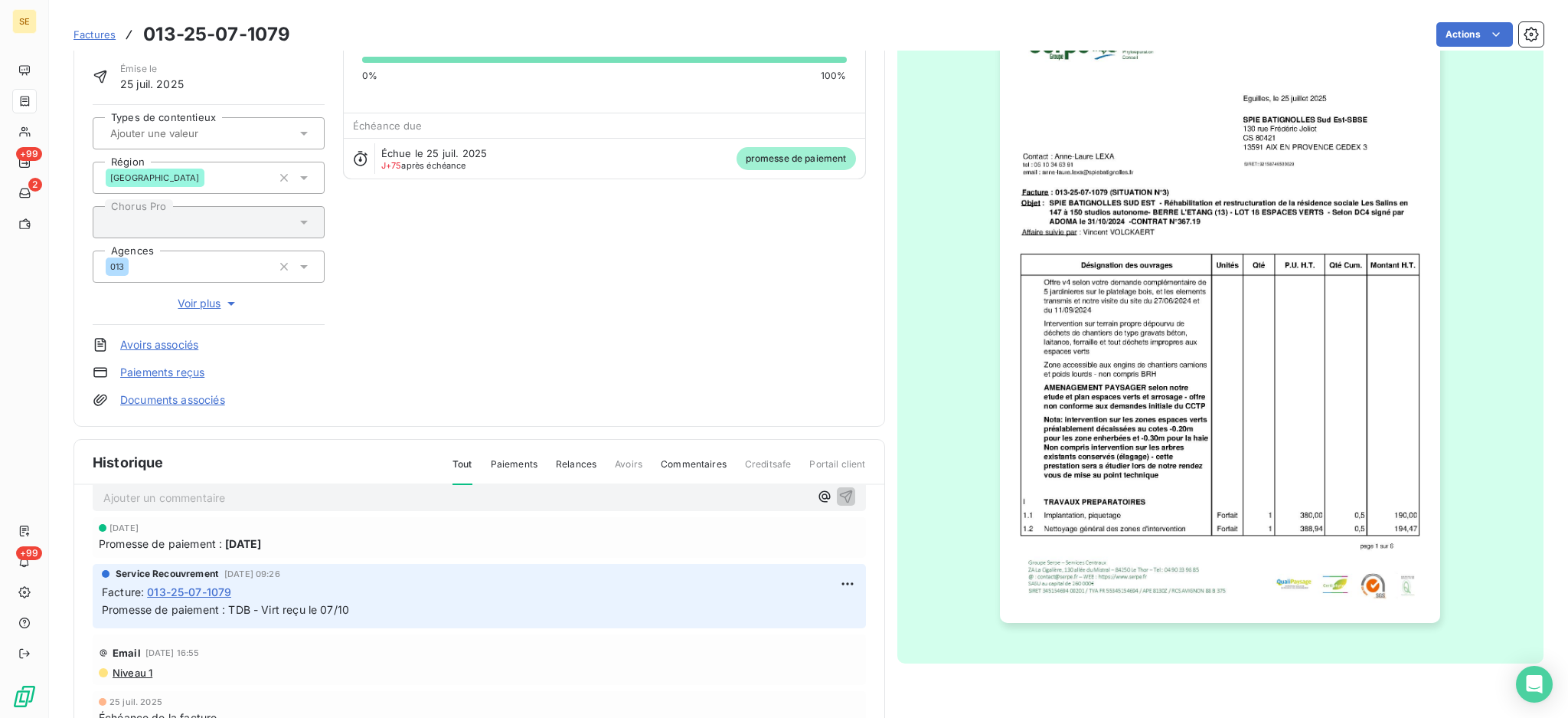
scroll to position [0, 0]
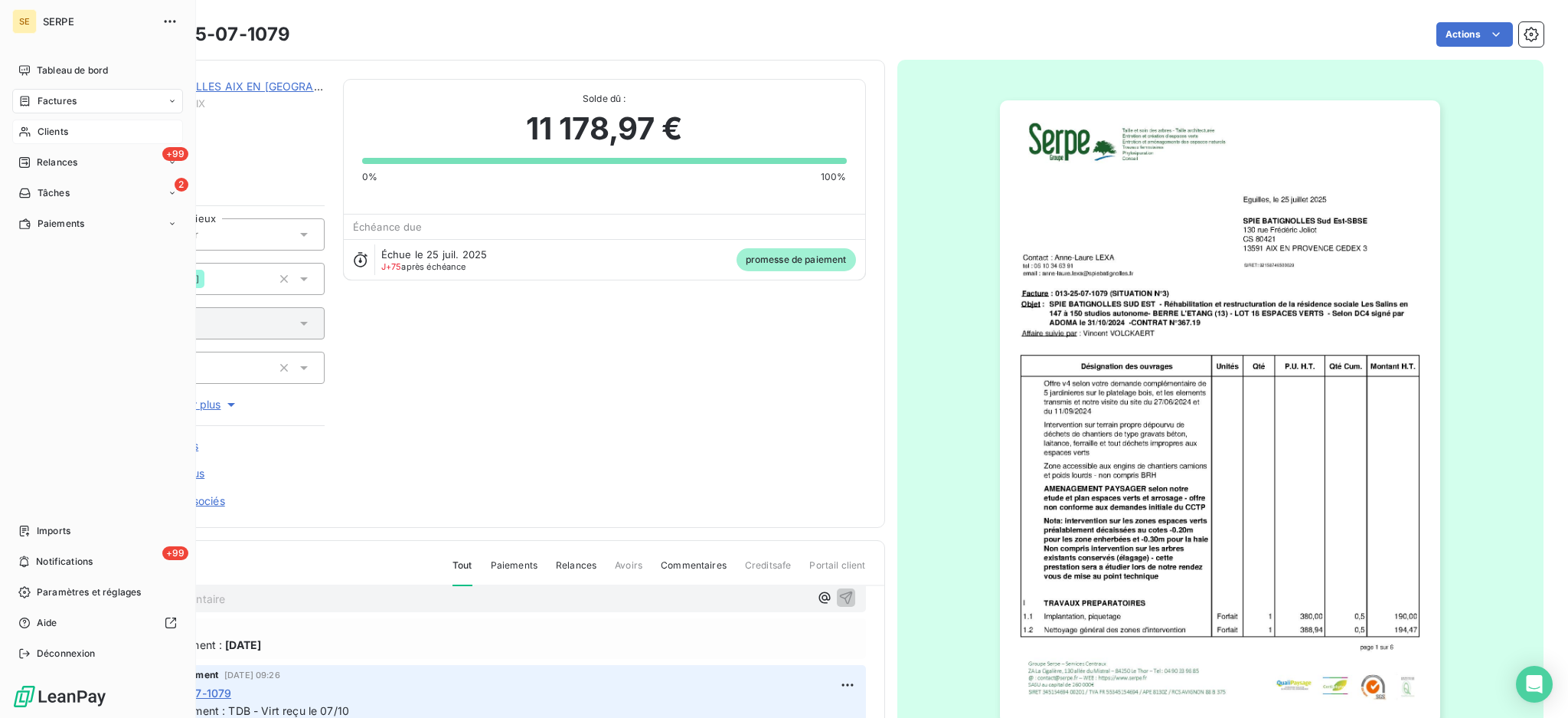
drag, startPoint x: 54, startPoint y: 132, endPoint x: 64, endPoint y: 129, distance: 10.4
click at [54, 131] on span "Clients" at bounding box center [53, 131] width 31 height 14
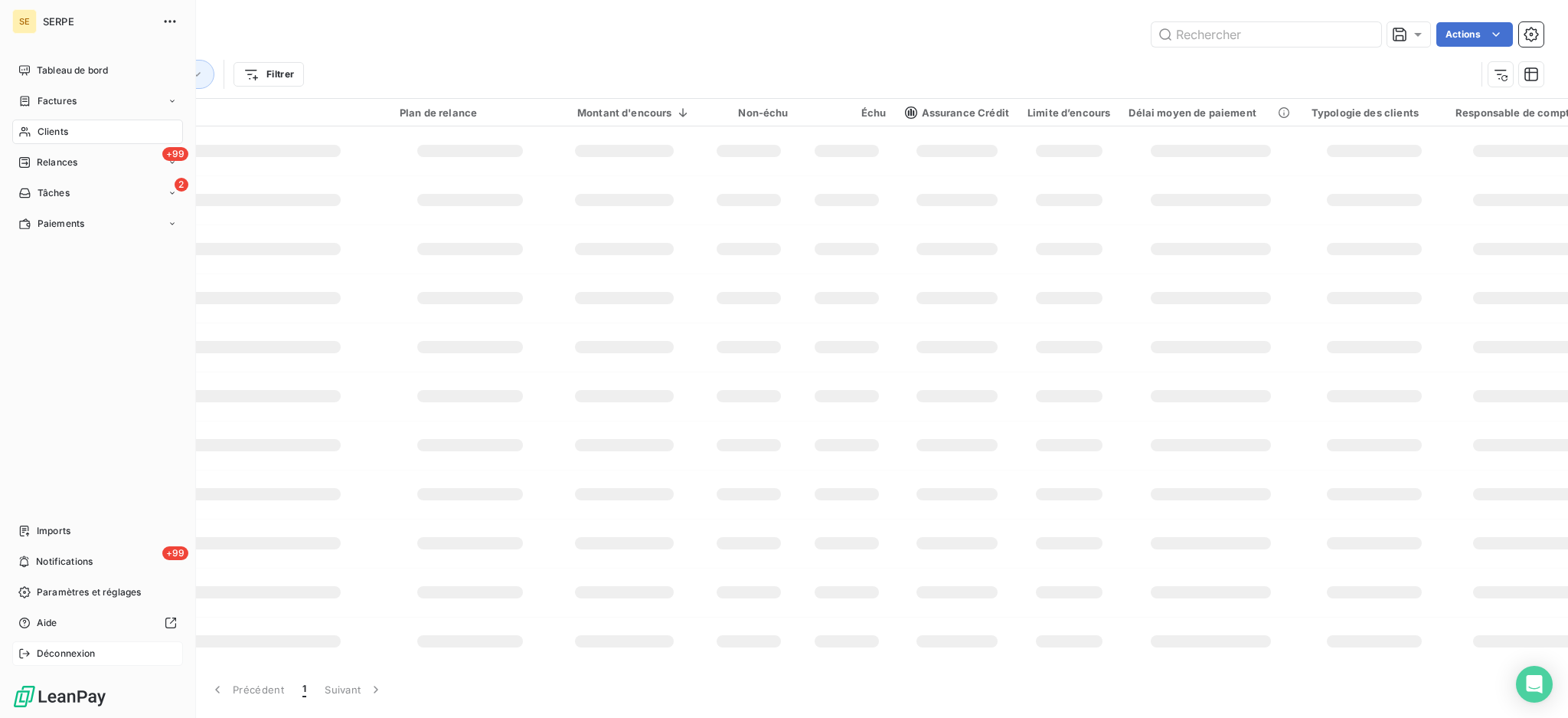
click at [82, 649] on span "Déconnexion" at bounding box center [66, 653] width 59 height 14
